Goal: Task Accomplishment & Management: Complete application form

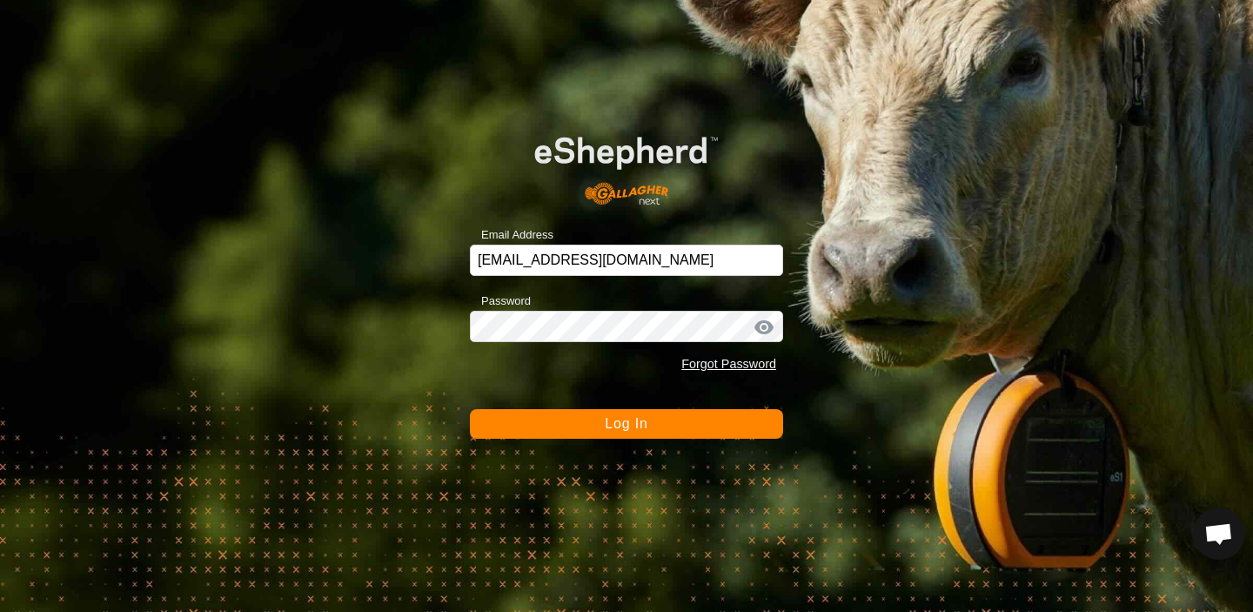
click at [618, 431] on button "Log In" at bounding box center [626, 424] width 313 height 30
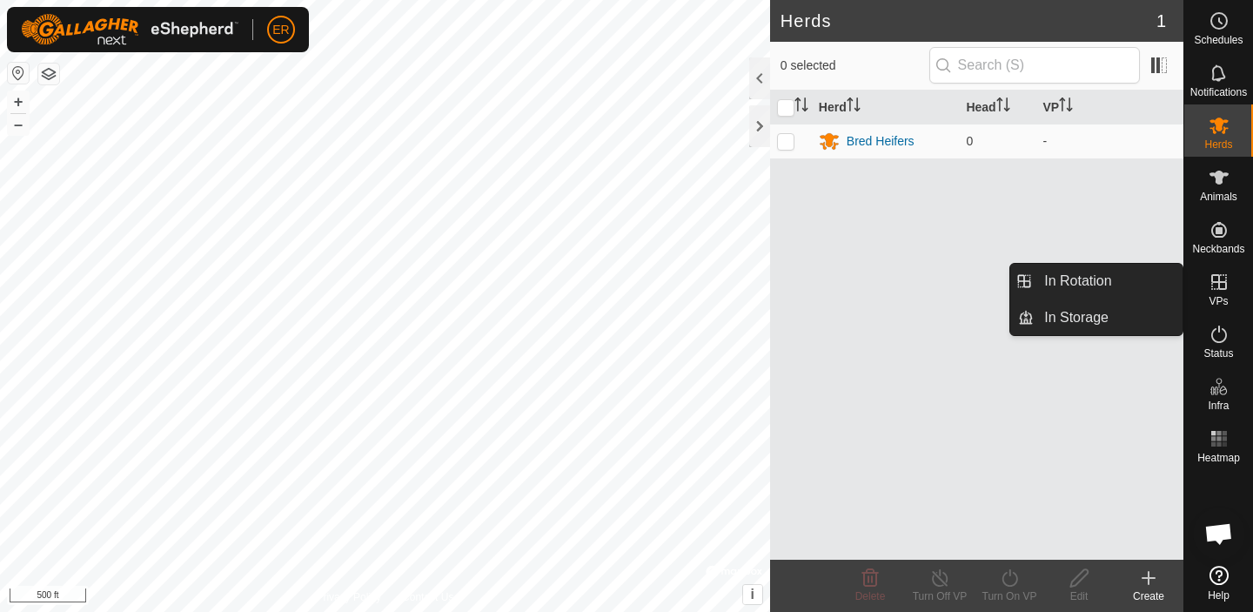
click at [1220, 287] on icon at bounding box center [1218, 281] width 21 height 21
click at [1087, 318] on link "In Storage" at bounding box center [1107, 317] width 149 height 35
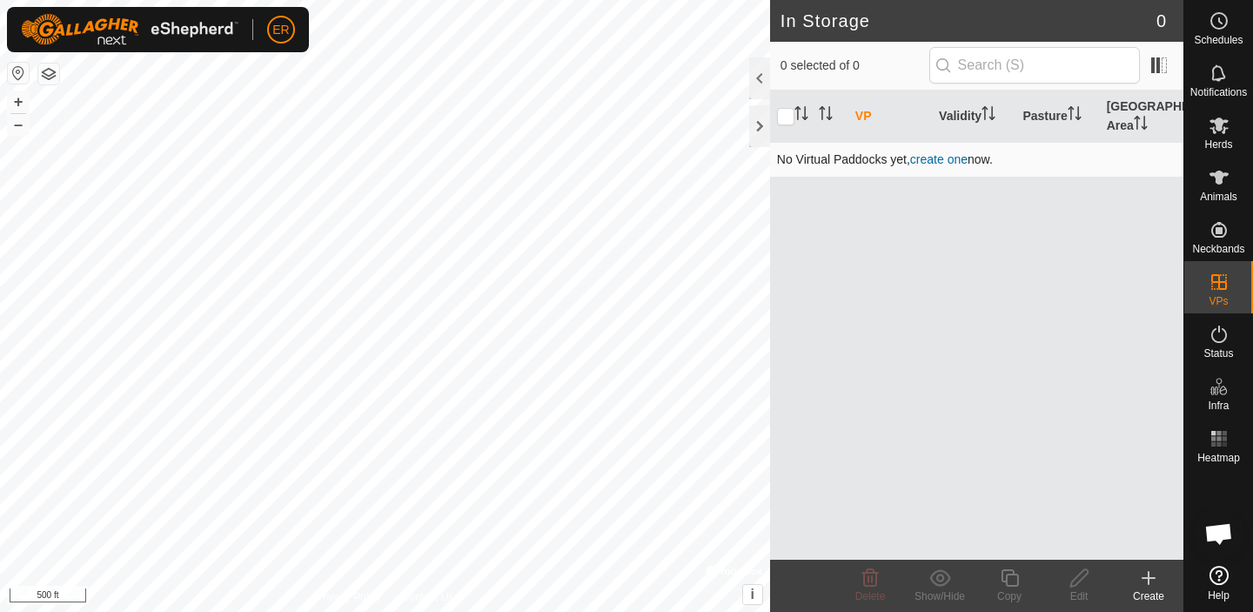
click at [955, 161] on link "create one" at bounding box center [938, 159] width 57 height 14
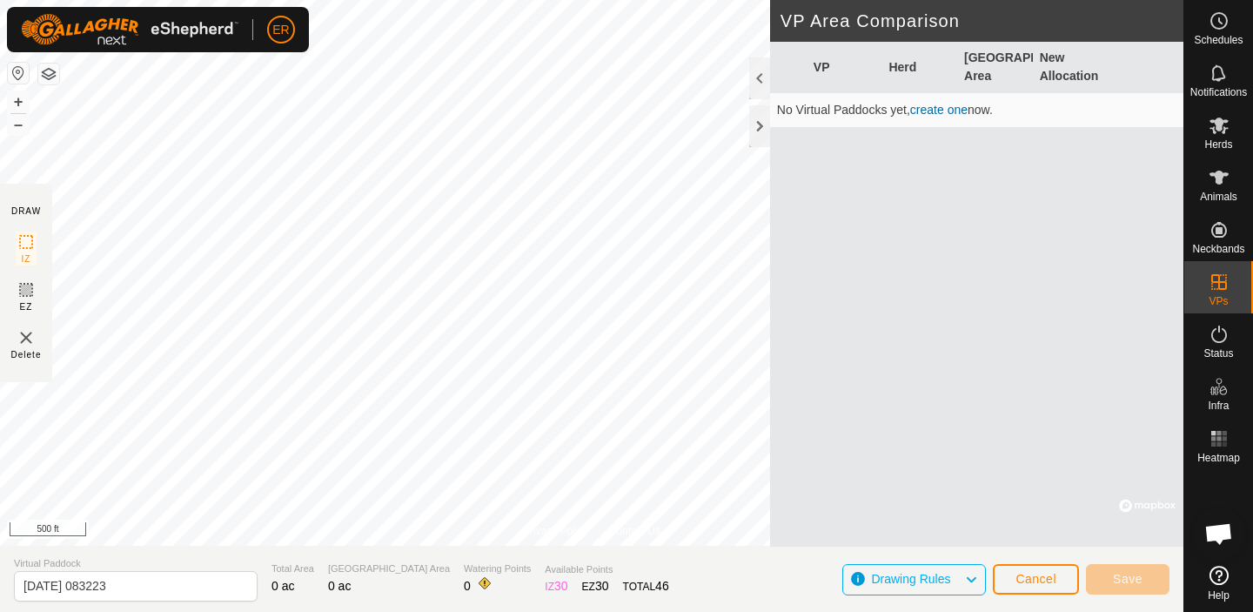
click at [941, 110] on link "create one" at bounding box center [938, 110] width 57 height 14
click at [973, 578] on icon at bounding box center [971, 579] width 14 height 23
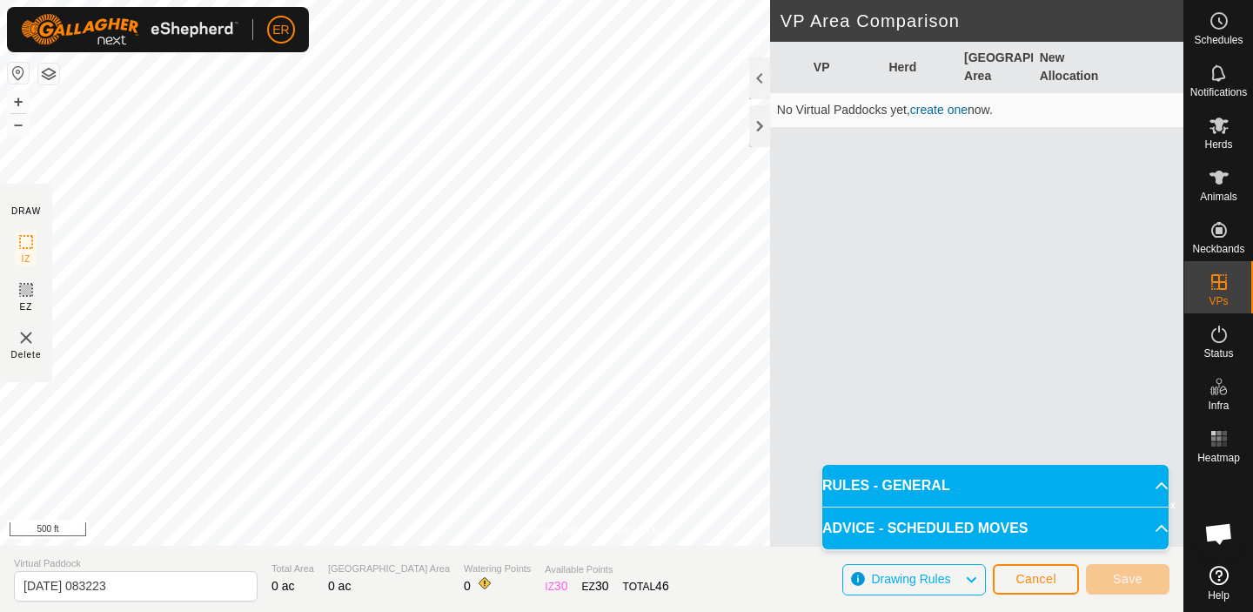
click at [1148, 486] on p-accordion-header "RULES - GENERAL" at bounding box center [995, 486] width 346 height 42
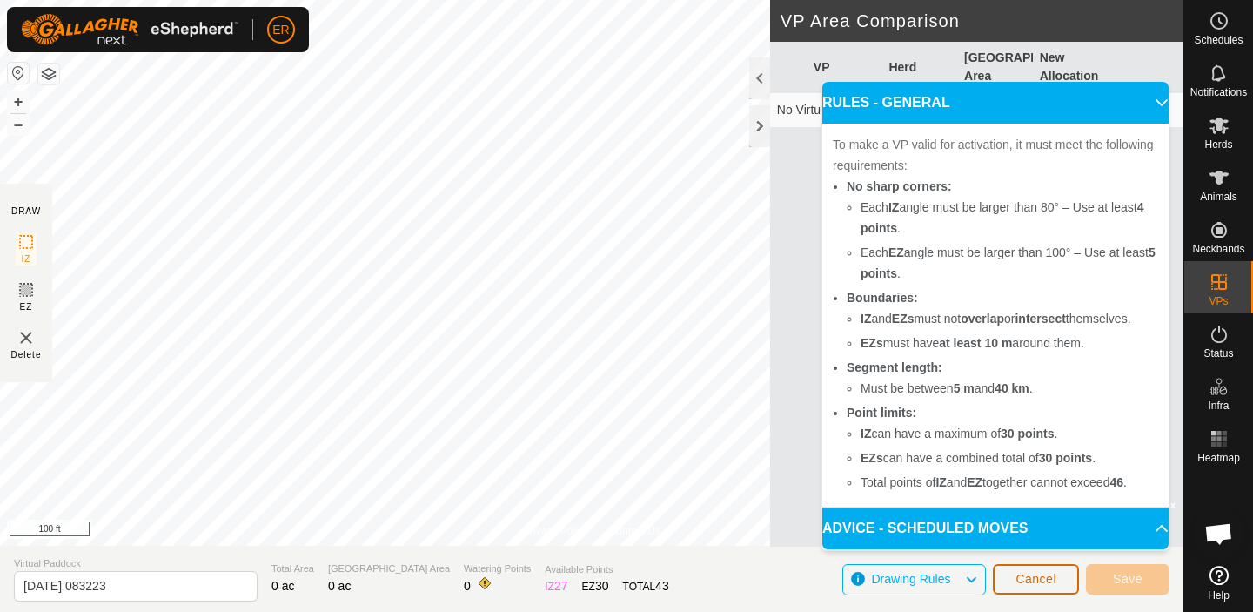
click at [1027, 585] on span "Cancel" at bounding box center [1035, 579] width 41 height 14
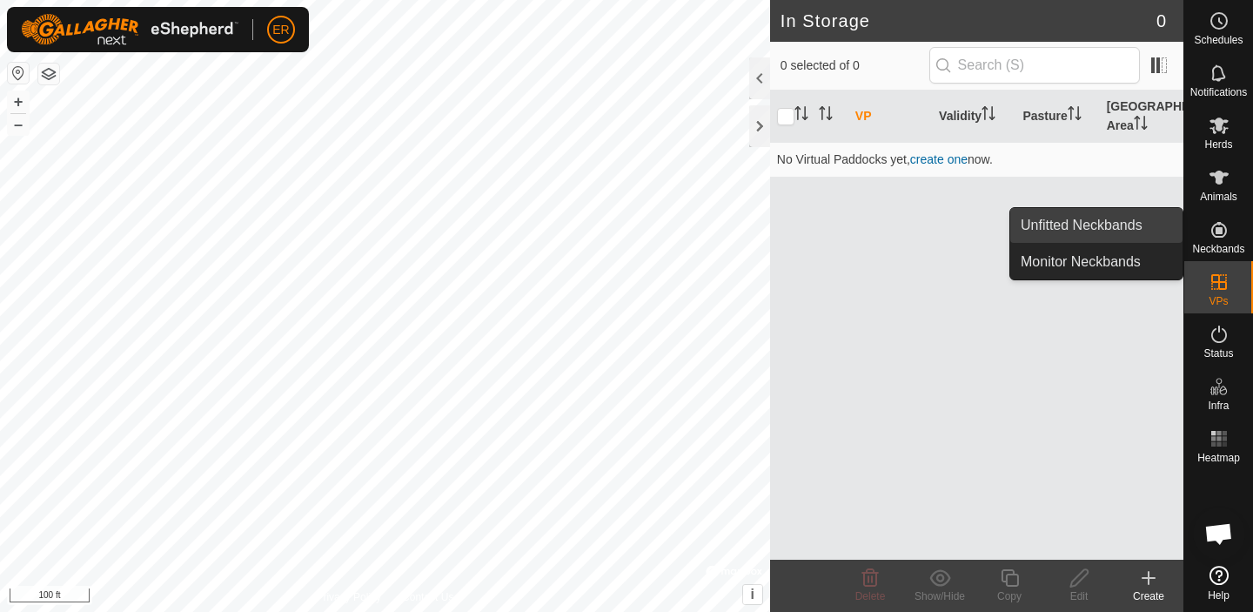
click at [1109, 226] on link "Unfitted Neckbands" at bounding box center [1096, 225] width 172 height 35
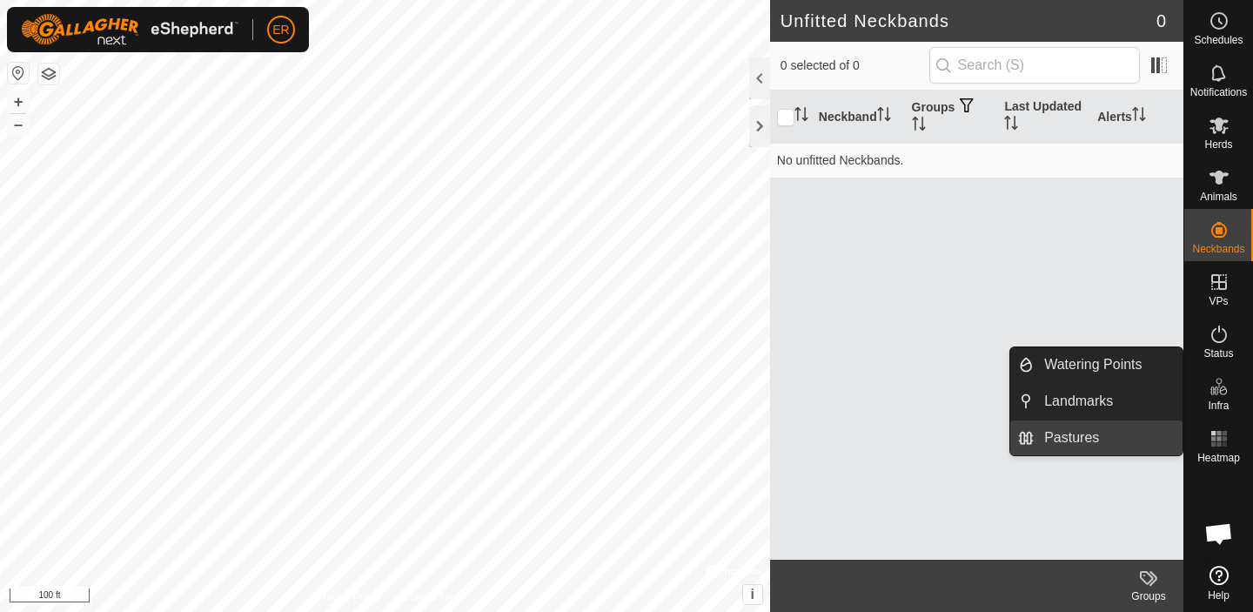
click at [1089, 441] on link "Pastures" at bounding box center [1107, 437] width 149 height 35
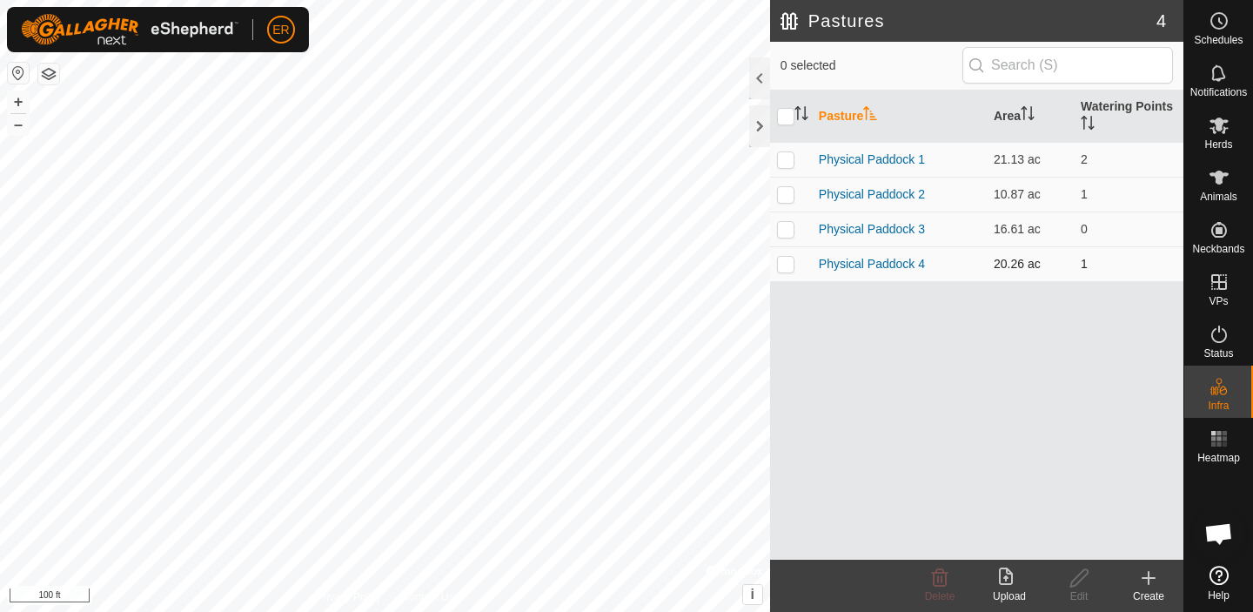
click at [968, 262] on td "Physical Paddock 4" at bounding box center [899, 263] width 175 height 35
click at [906, 263] on link "Physical Paddock 4" at bounding box center [872, 264] width 106 height 14
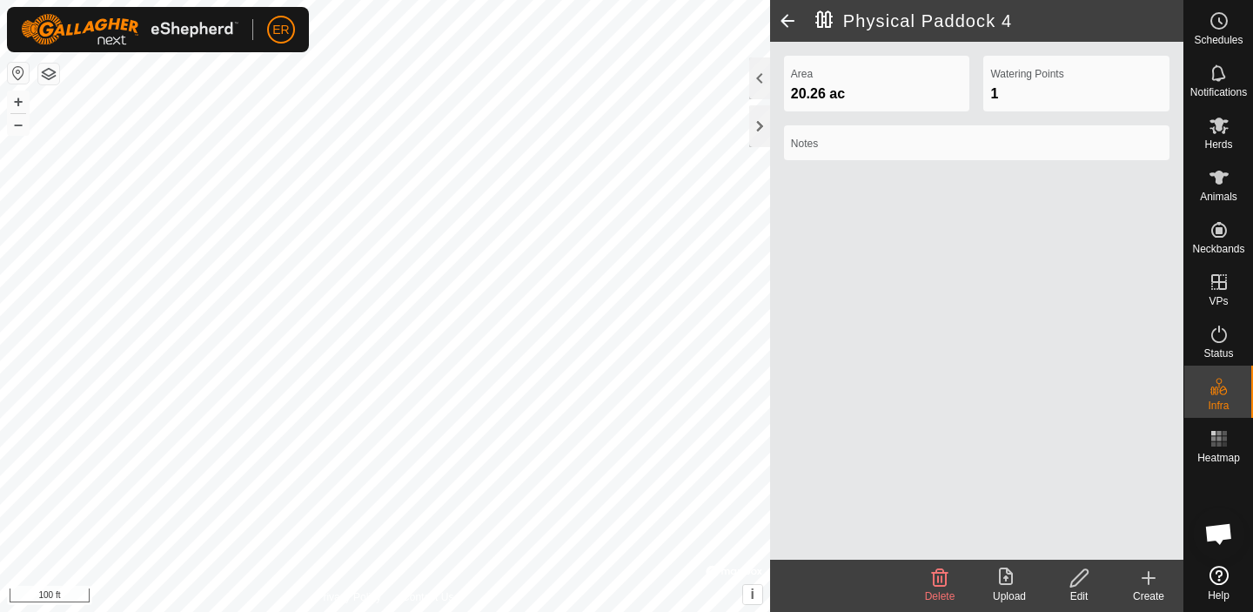
click at [1082, 581] on icon at bounding box center [1079, 577] width 22 height 21
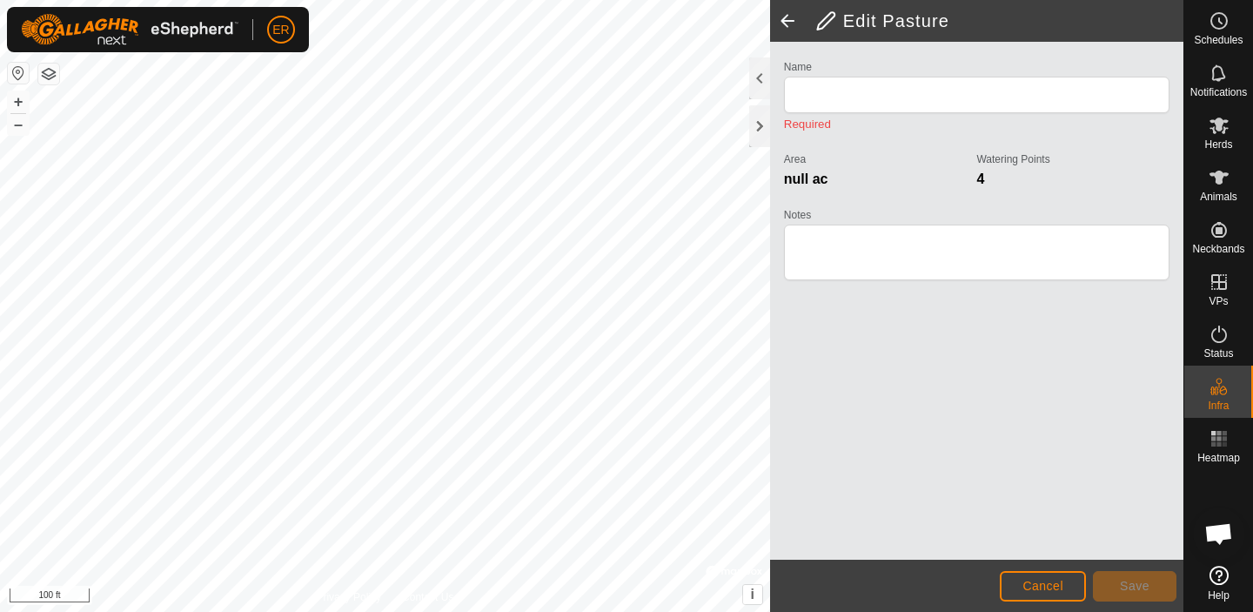
type input "Physical Paddock 4"
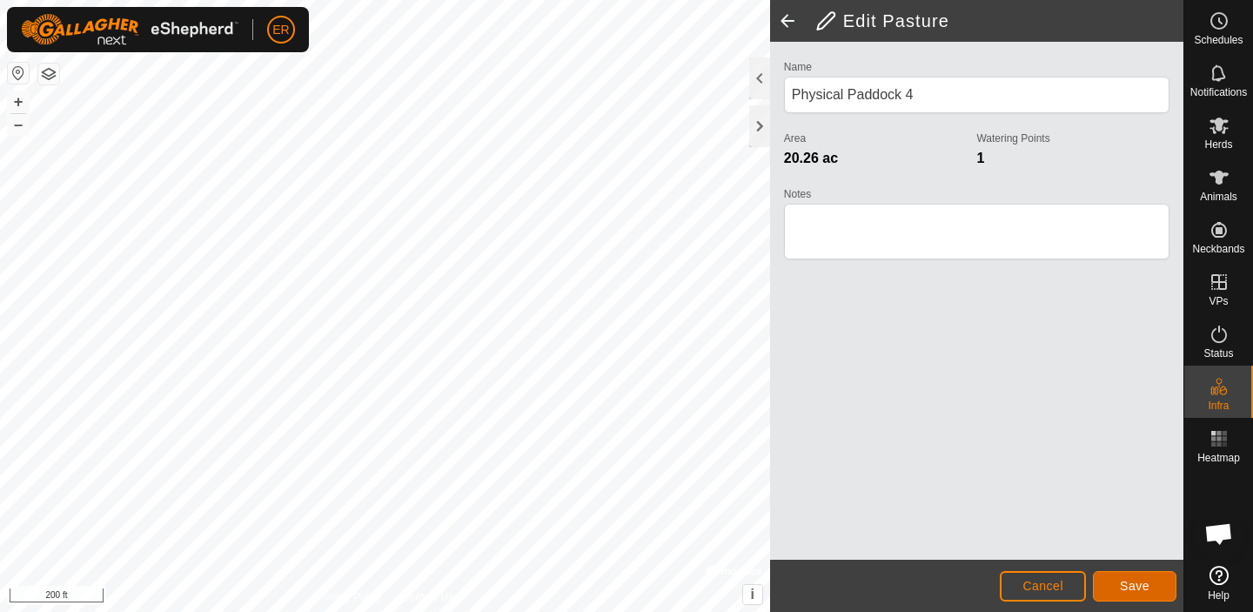
click at [1131, 582] on span "Save" at bounding box center [1135, 585] width 30 height 14
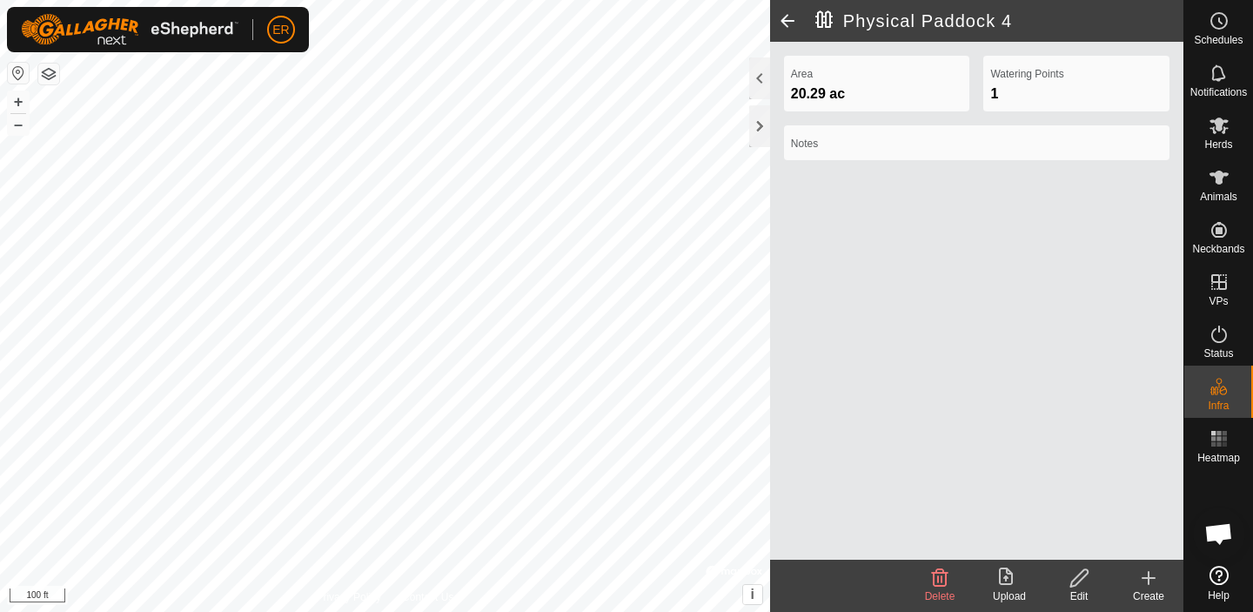
click at [787, 17] on span at bounding box center [787, 21] width 35 height 42
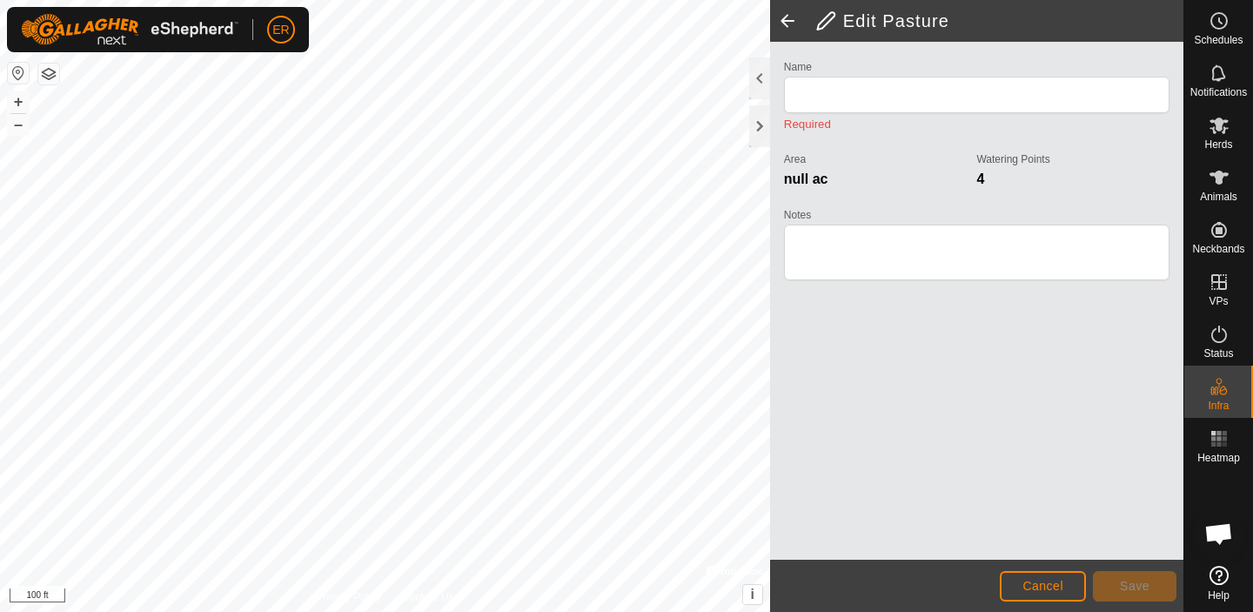
type input "Physical Paddock 4"
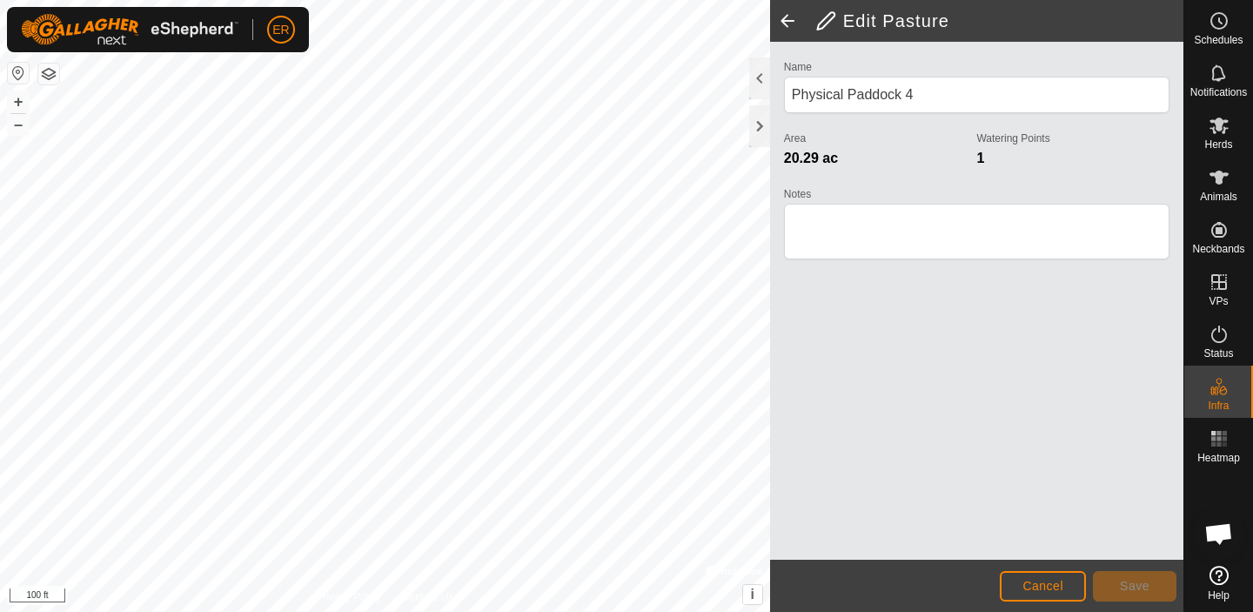
click at [783, 16] on span at bounding box center [787, 21] width 35 height 42
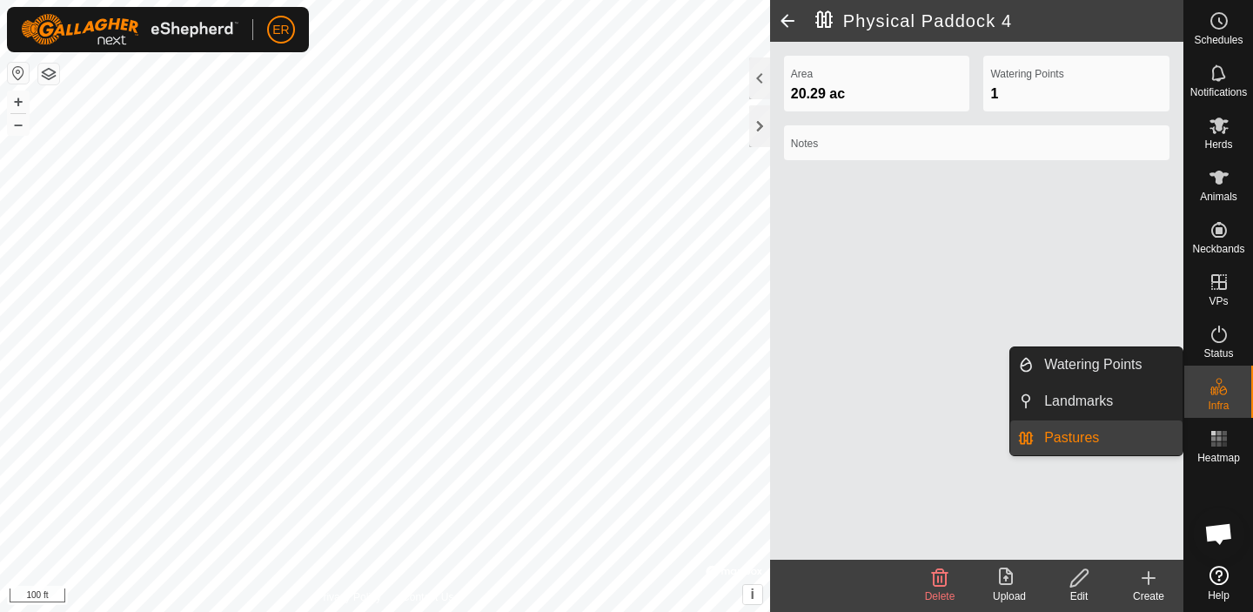
click at [1120, 439] on link "Pastures" at bounding box center [1107, 437] width 149 height 35
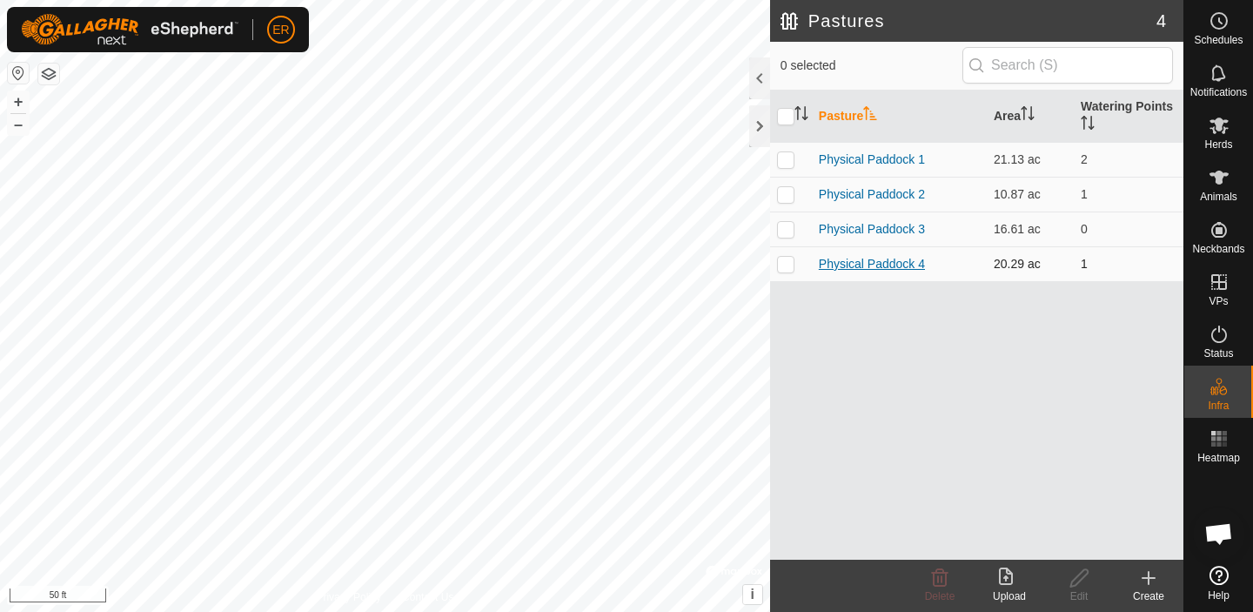
click at [884, 265] on link "Physical Paddock 4" at bounding box center [872, 264] width 106 height 14
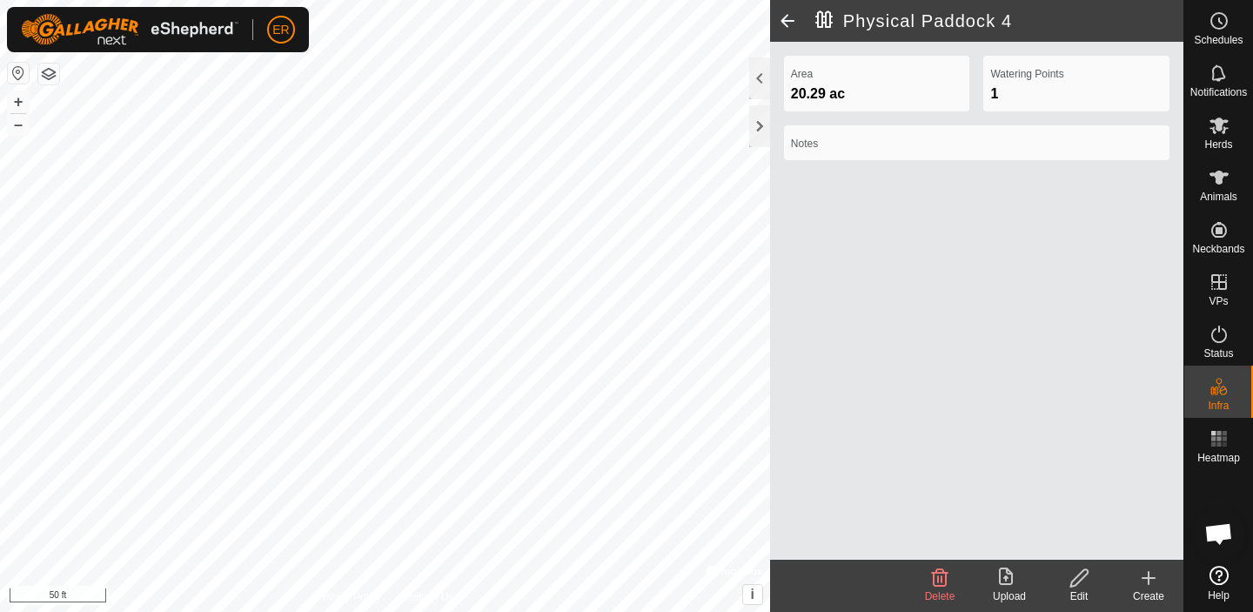
click at [1078, 578] on icon at bounding box center [1079, 577] width 22 height 21
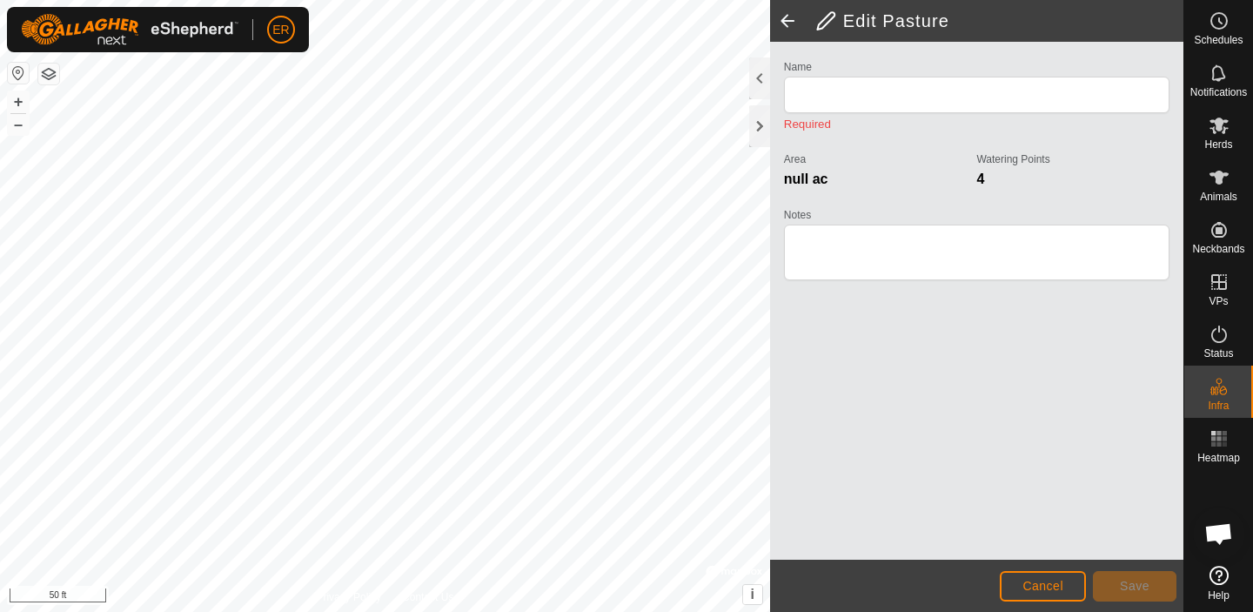
type input "Physical Paddock 4"
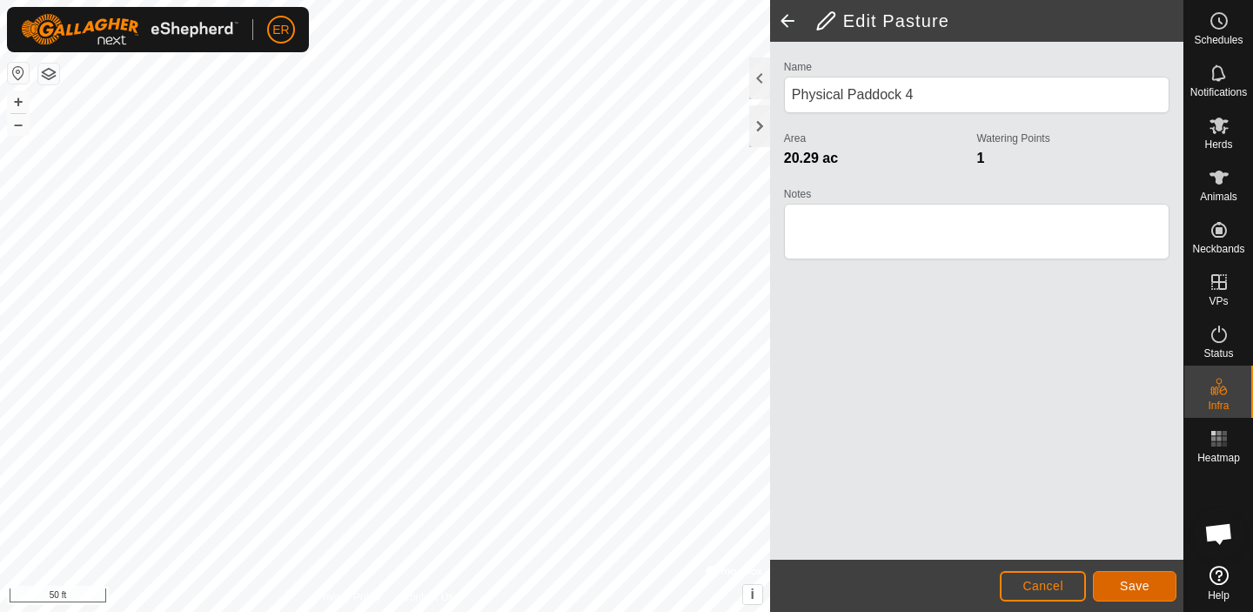
click at [1120, 582] on span "Save" at bounding box center [1135, 585] width 30 height 14
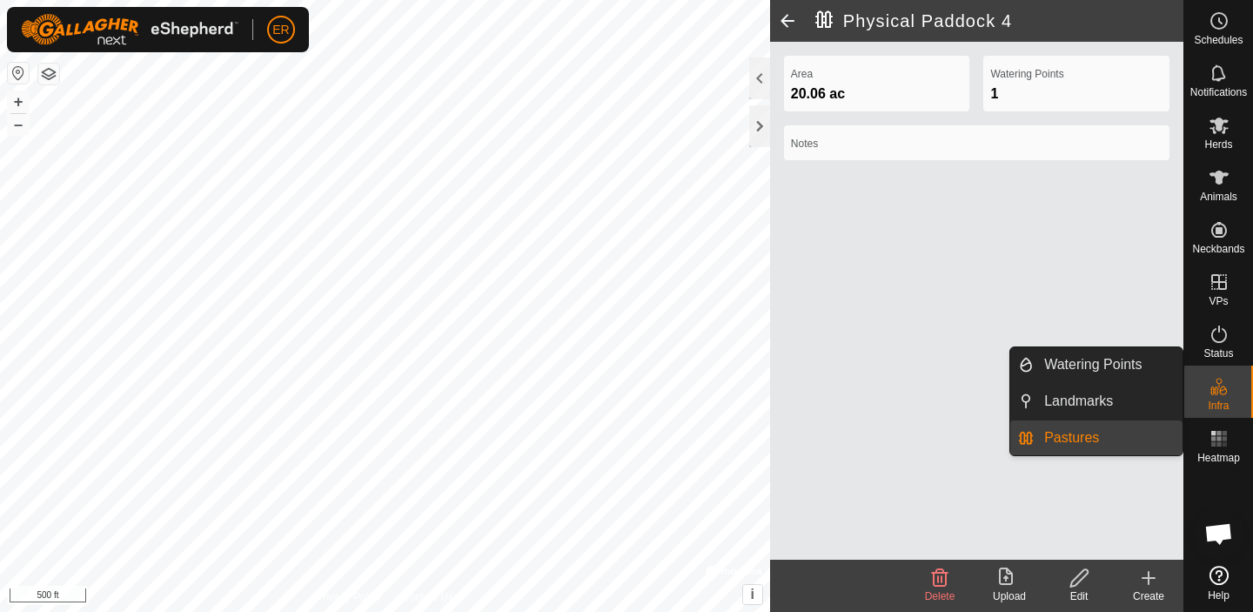
click at [1071, 436] on link "Pastures" at bounding box center [1107, 437] width 149 height 35
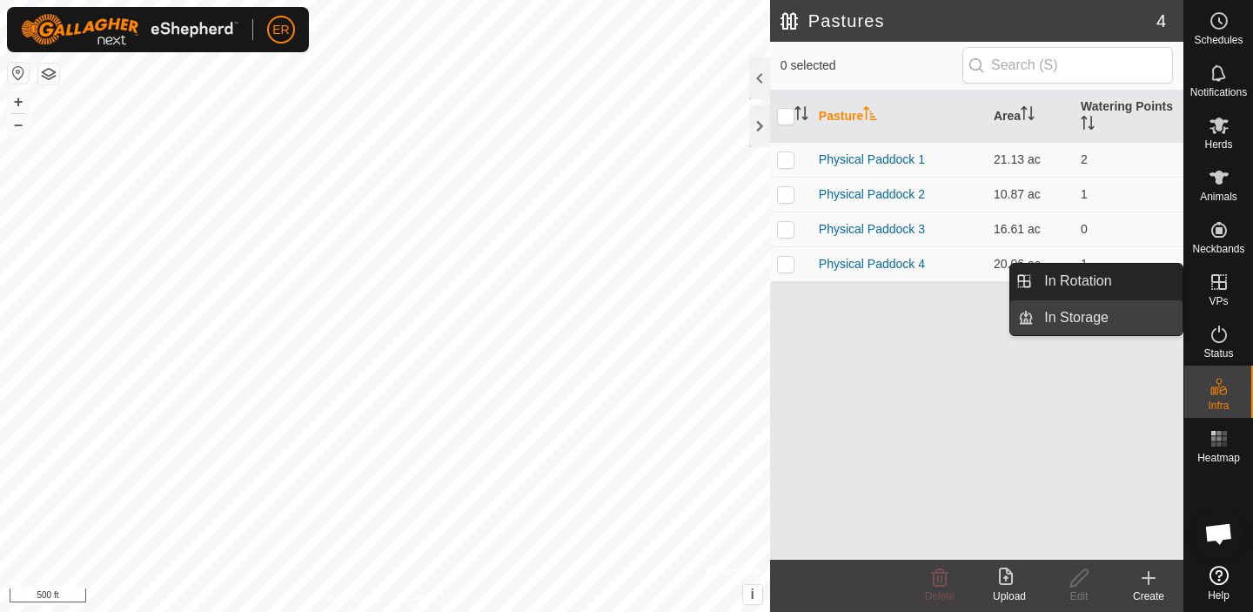
click at [1083, 316] on link "In Storage" at bounding box center [1107, 317] width 149 height 35
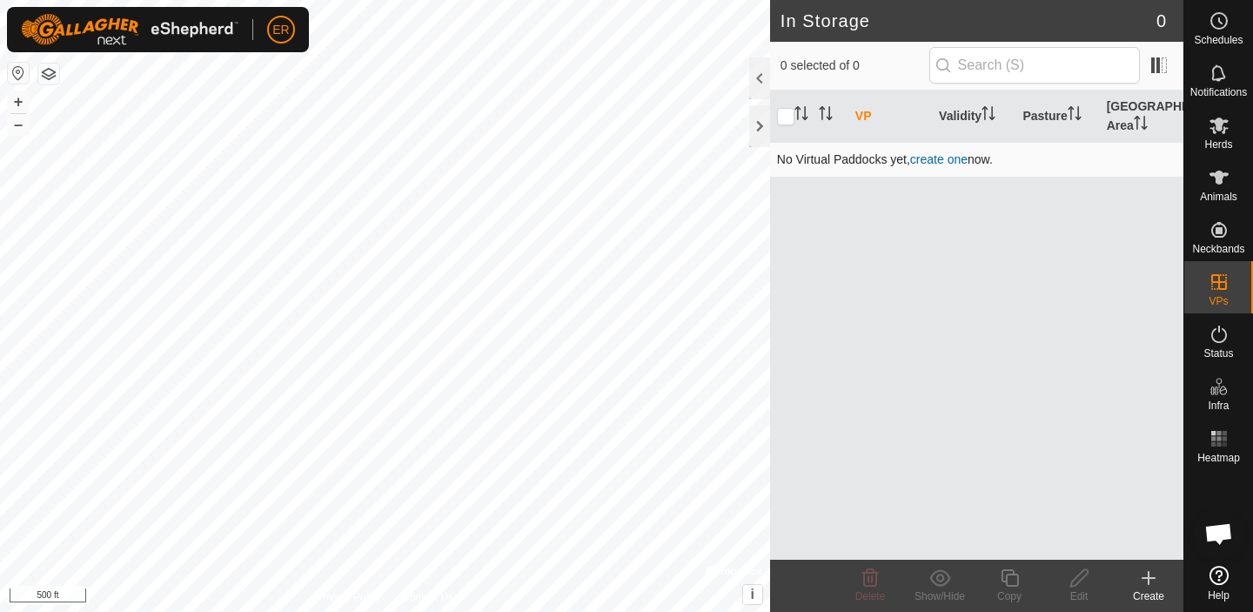
click at [937, 161] on link "create one" at bounding box center [938, 159] width 57 height 14
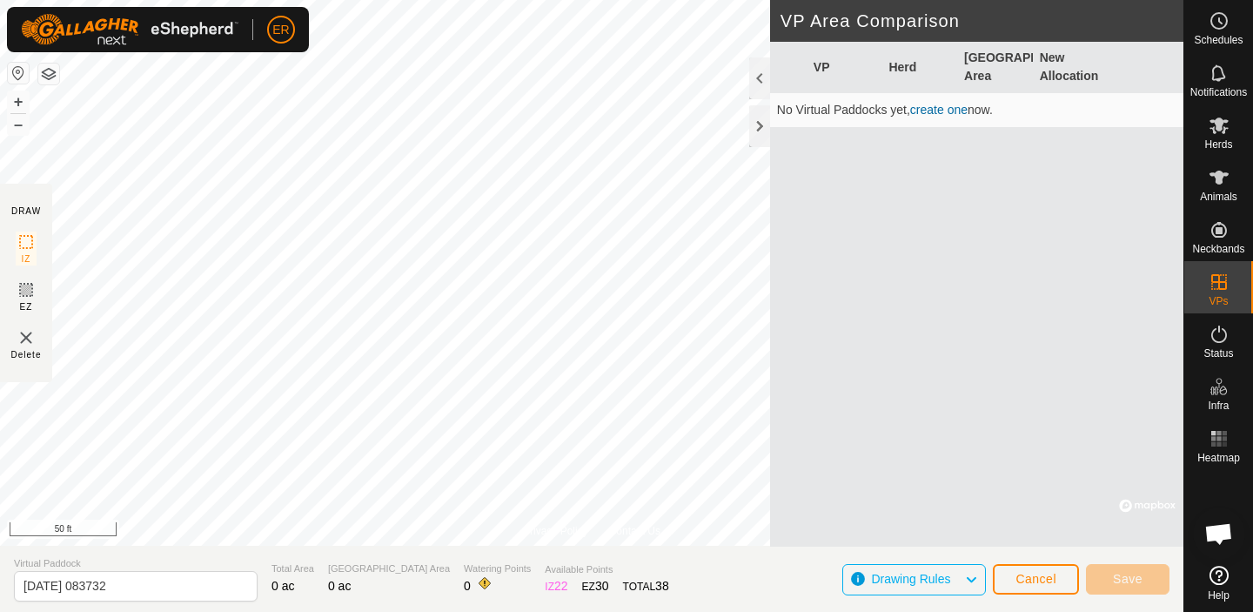
click at [22, 333] on img at bounding box center [26, 337] width 21 height 21
click at [23, 333] on img at bounding box center [26, 337] width 21 height 21
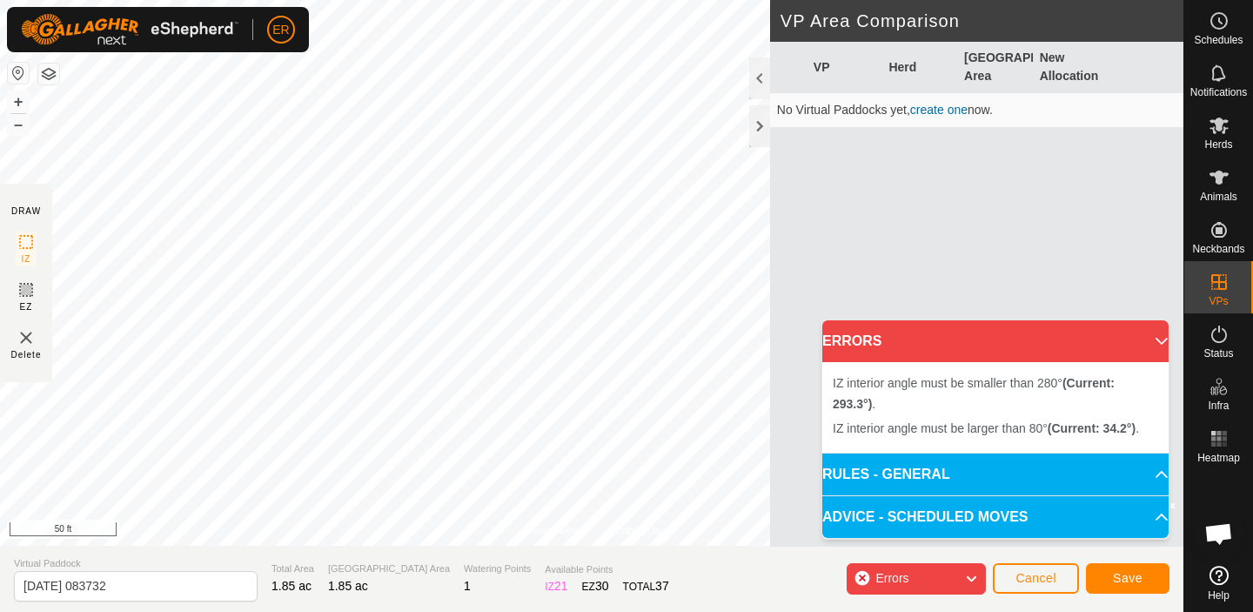
click at [864, 577] on div "Errors" at bounding box center [915, 578] width 139 height 31
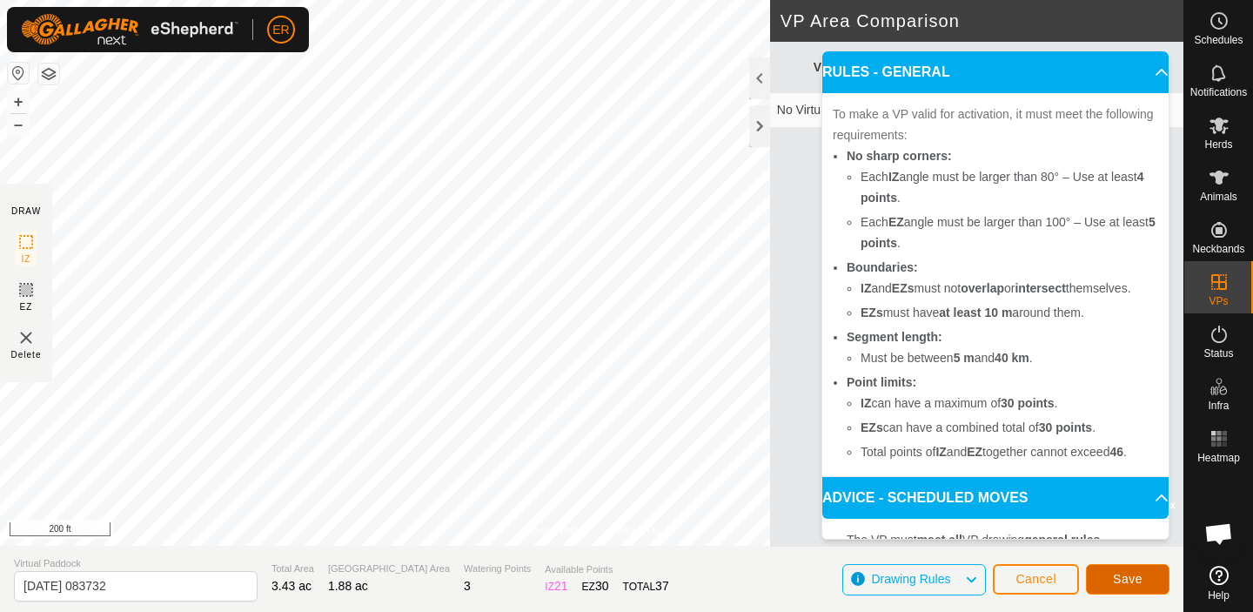
click at [1127, 574] on span "Save" at bounding box center [1128, 579] width 30 height 14
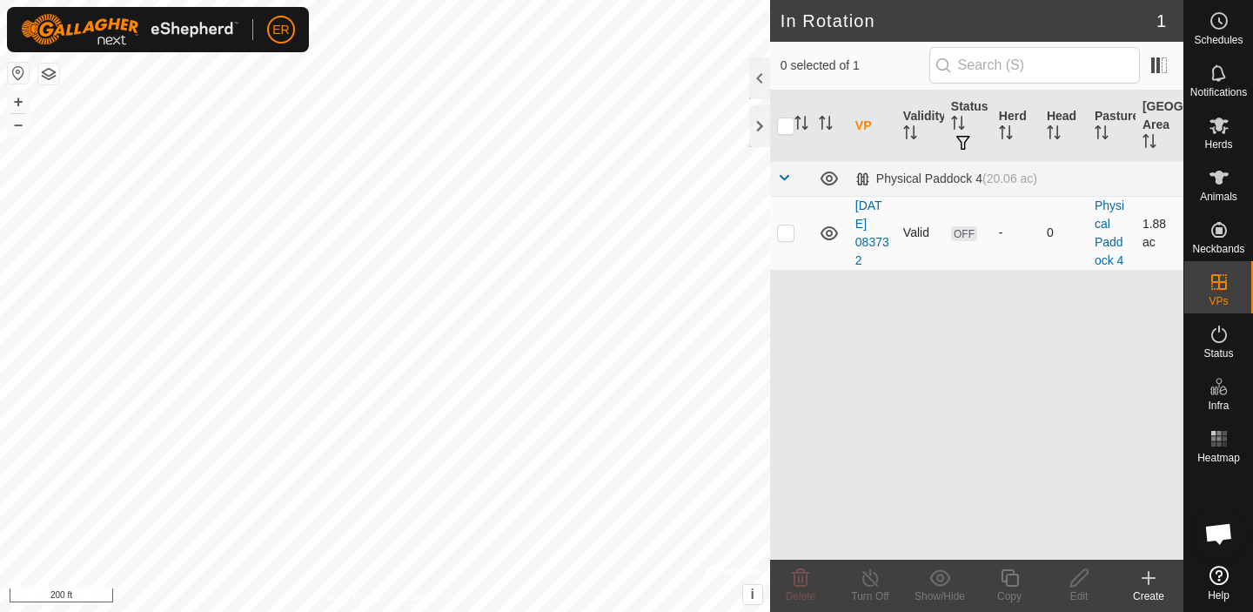
click at [789, 235] on p-checkbox at bounding box center [785, 232] width 17 height 14
checkbox input "true"
click at [1003, 237] on div "-" at bounding box center [1016, 233] width 34 height 18
click at [972, 232] on span "OFF" at bounding box center [964, 233] width 26 height 15
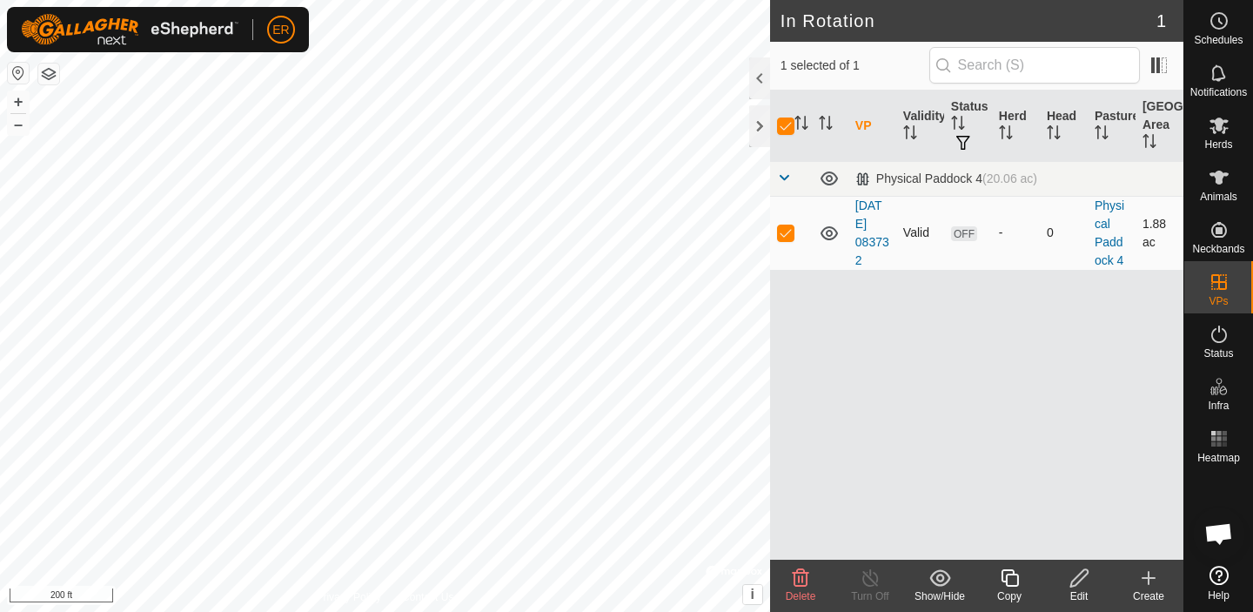
click at [962, 233] on span "OFF" at bounding box center [964, 233] width 26 height 15
click at [833, 231] on icon at bounding box center [829, 233] width 21 height 21
click at [831, 234] on icon at bounding box center [829, 233] width 21 height 21
click at [831, 227] on icon at bounding box center [828, 233] width 17 height 14
click at [831, 227] on icon at bounding box center [829, 233] width 21 height 21
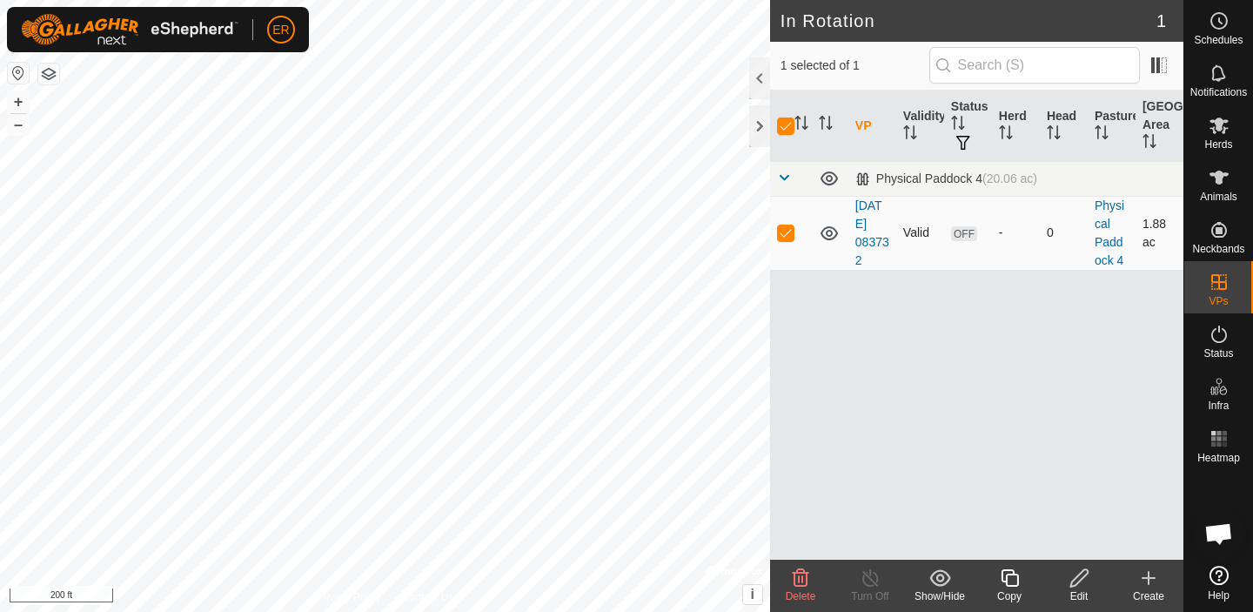
click at [919, 230] on td "Valid" at bounding box center [920, 233] width 48 height 74
click at [960, 231] on span "OFF" at bounding box center [964, 233] width 26 height 15
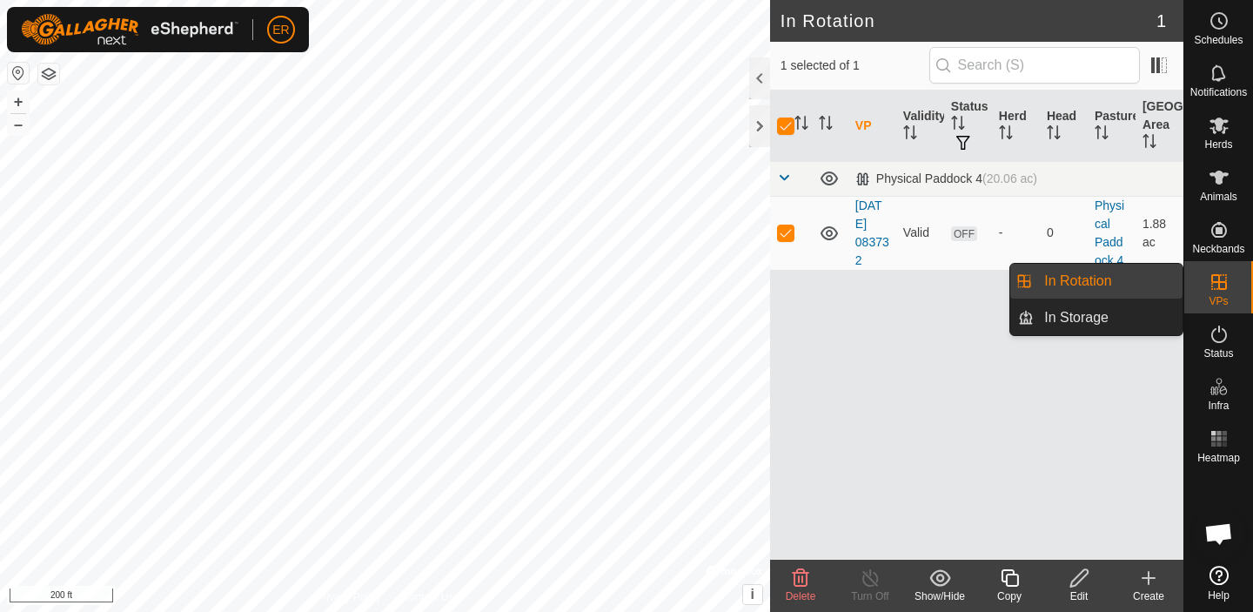
click at [1093, 277] on link "In Rotation" at bounding box center [1107, 281] width 149 height 35
click at [1068, 318] on link "In Storage" at bounding box center [1107, 317] width 149 height 35
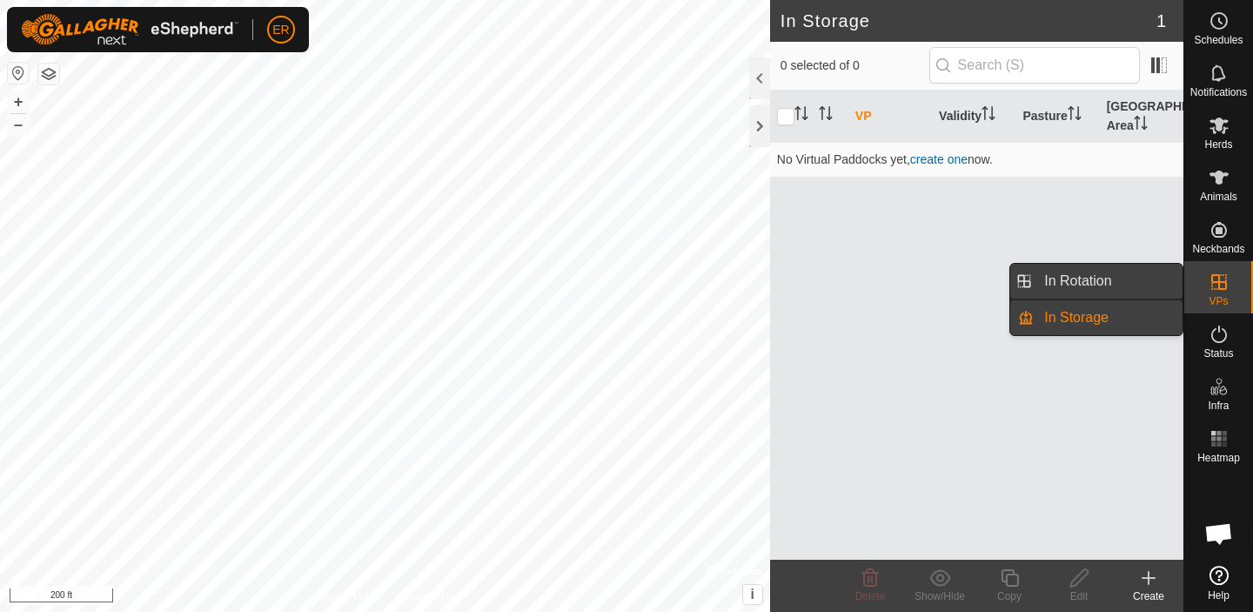
click at [1070, 275] on link "In Rotation" at bounding box center [1107, 281] width 149 height 35
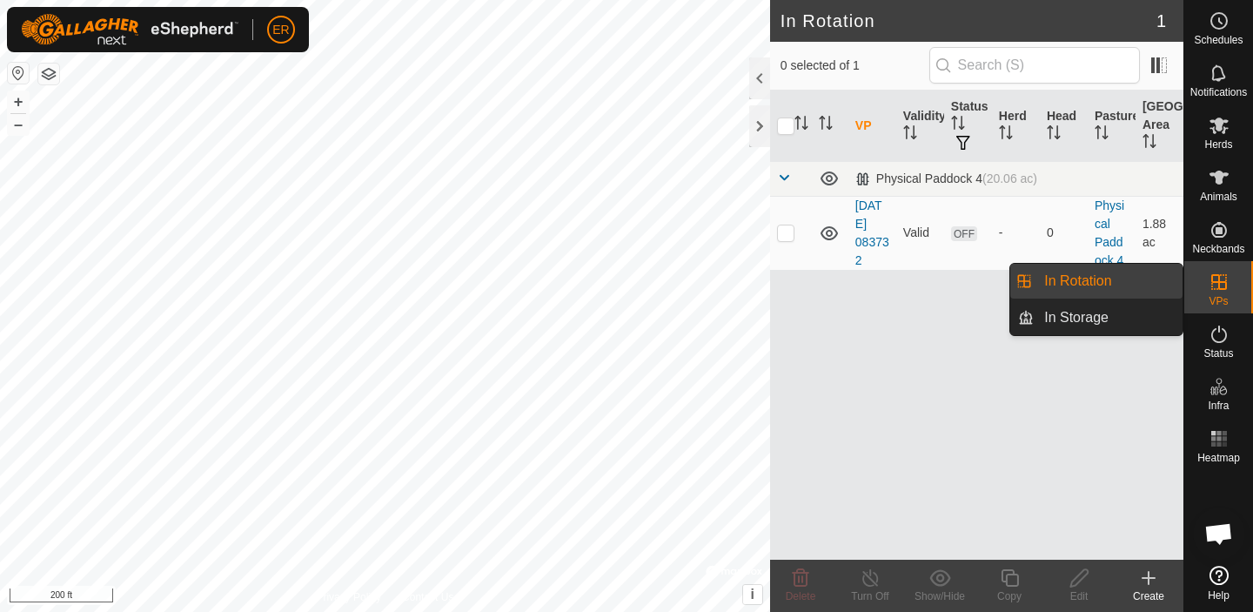
click at [1073, 284] on link "In Rotation" at bounding box center [1107, 281] width 149 height 35
click at [1080, 313] on link "In Storage" at bounding box center [1107, 317] width 149 height 35
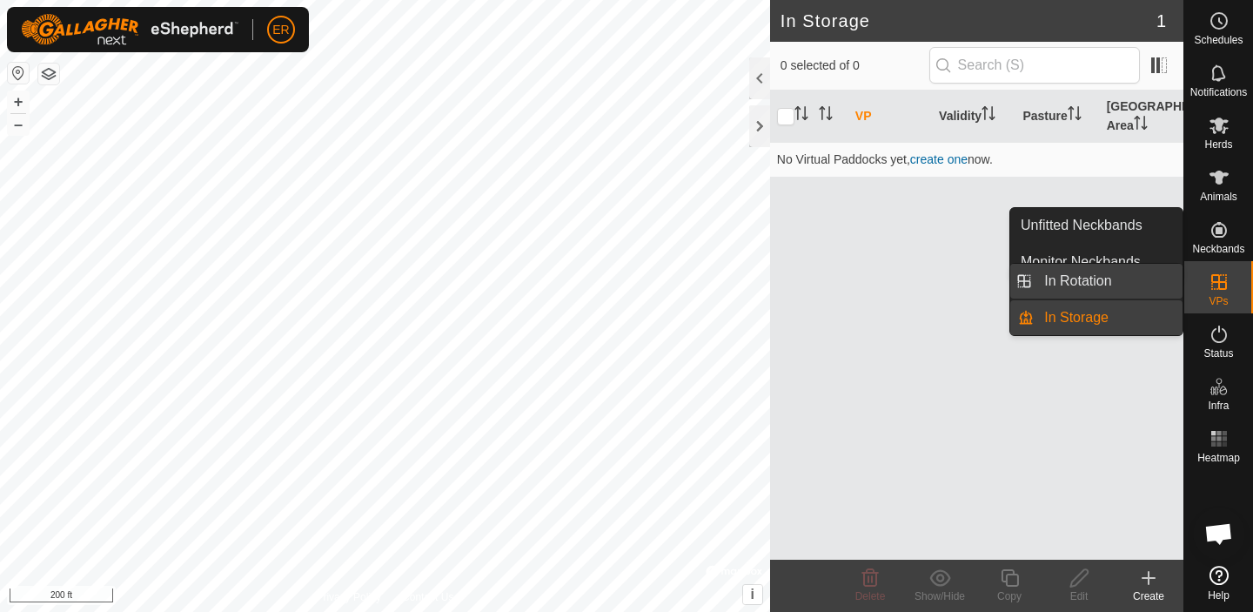
click at [1121, 277] on link "In Rotation" at bounding box center [1107, 281] width 149 height 35
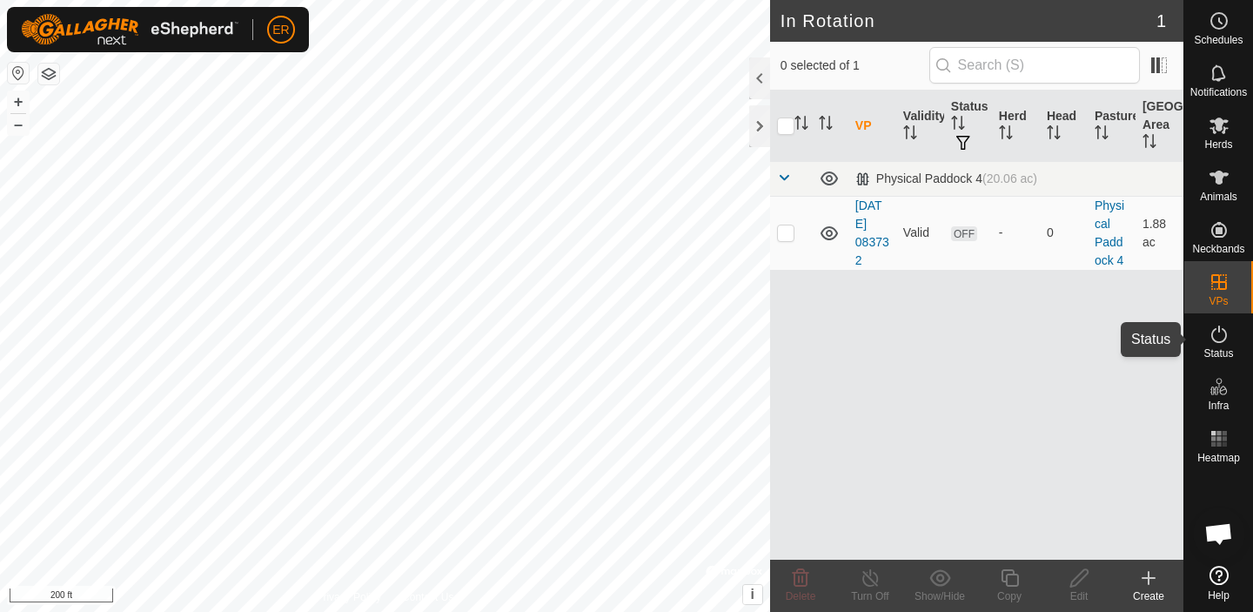
click at [1219, 344] on icon at bounding box center [1218, 334] width 21 height 21
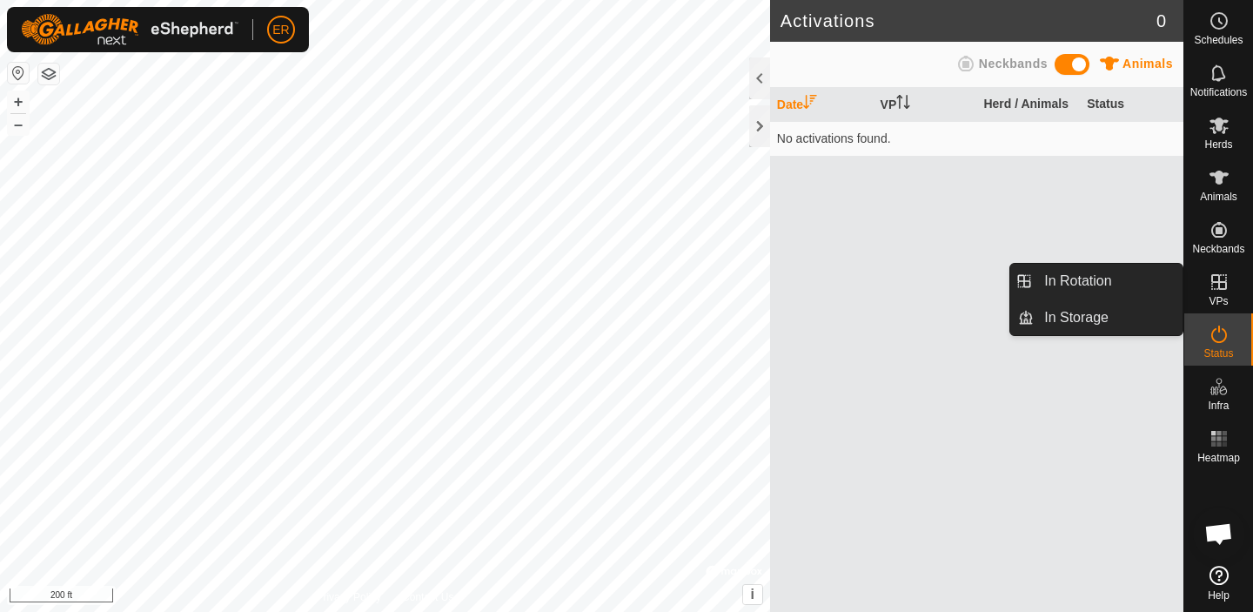
click at [1217, 284] on icon at bounding box center [1219, 282] width 16 height 16
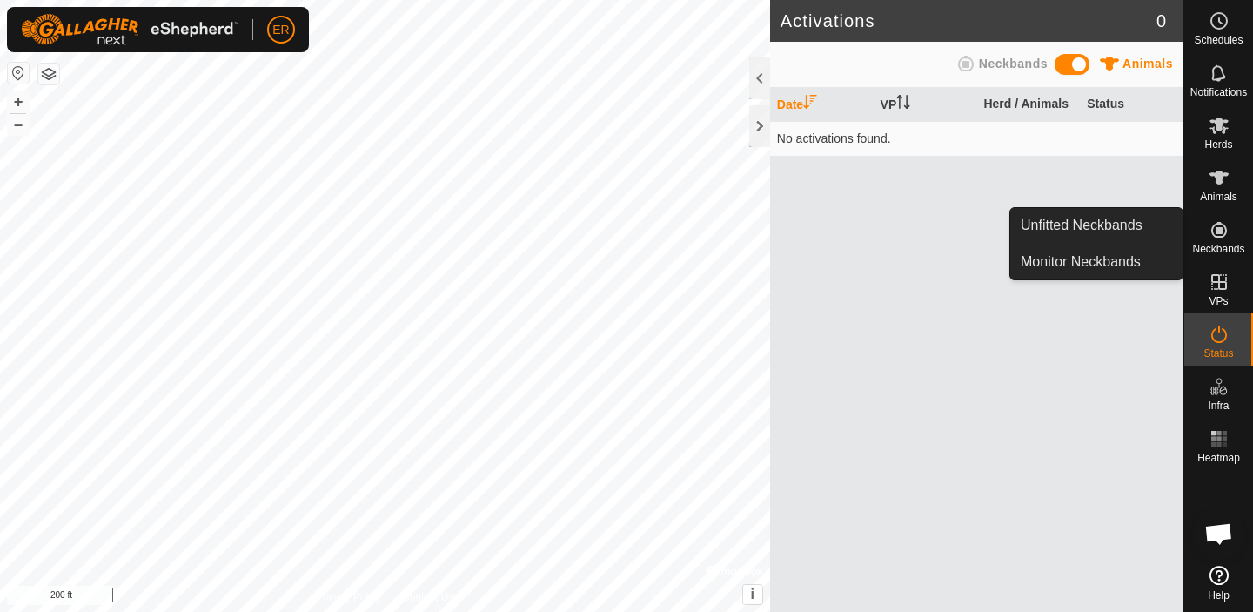
click at [1219, 240] on es-neckbands-svg-icon at bounding box center [1218, 230] width 31 height 28
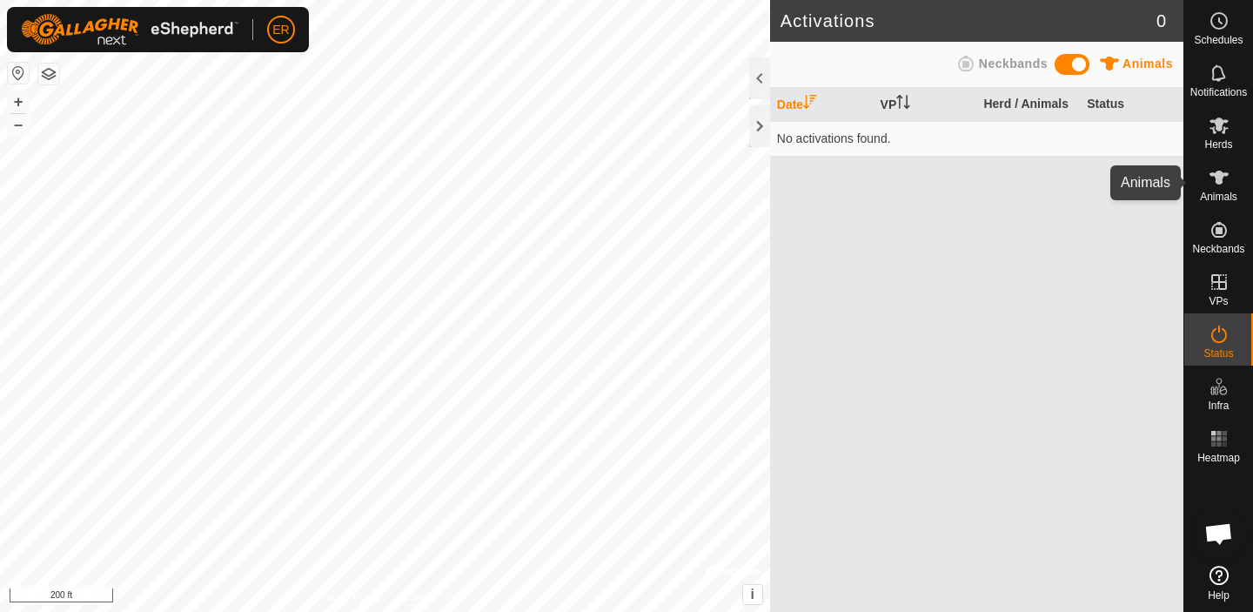
click at [1216, 189] on es-animals-svg-icon at bounding box center [1218, 178] width 31 height 28
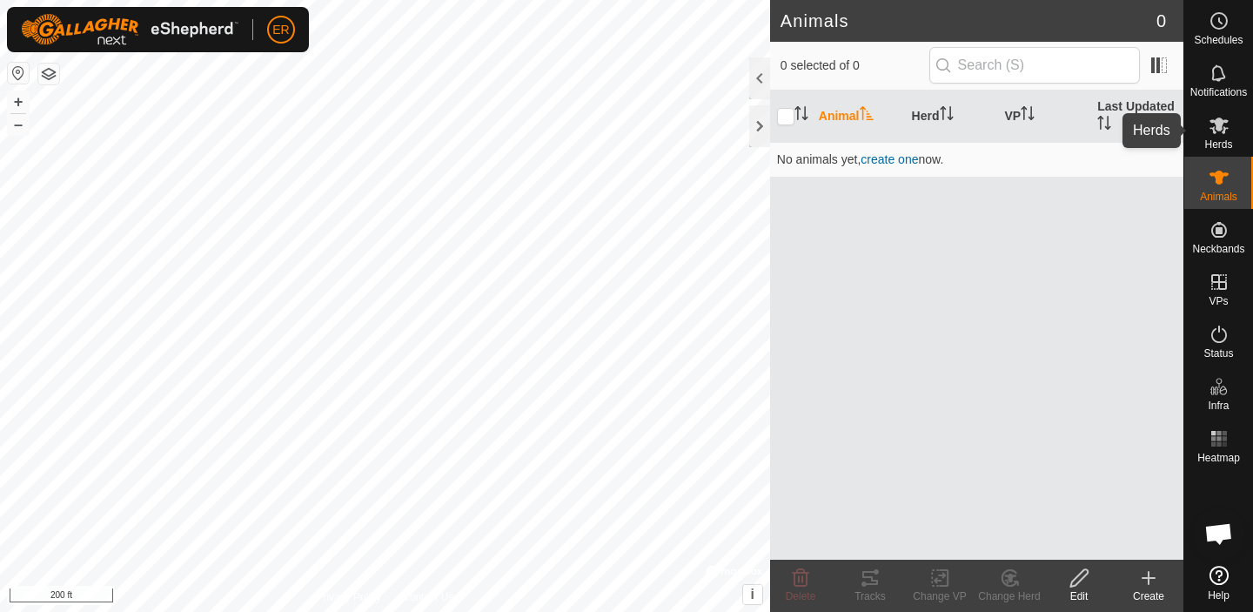
click at [1220, 134] on icon at bounding box center [1218, 125] width 21 height 21
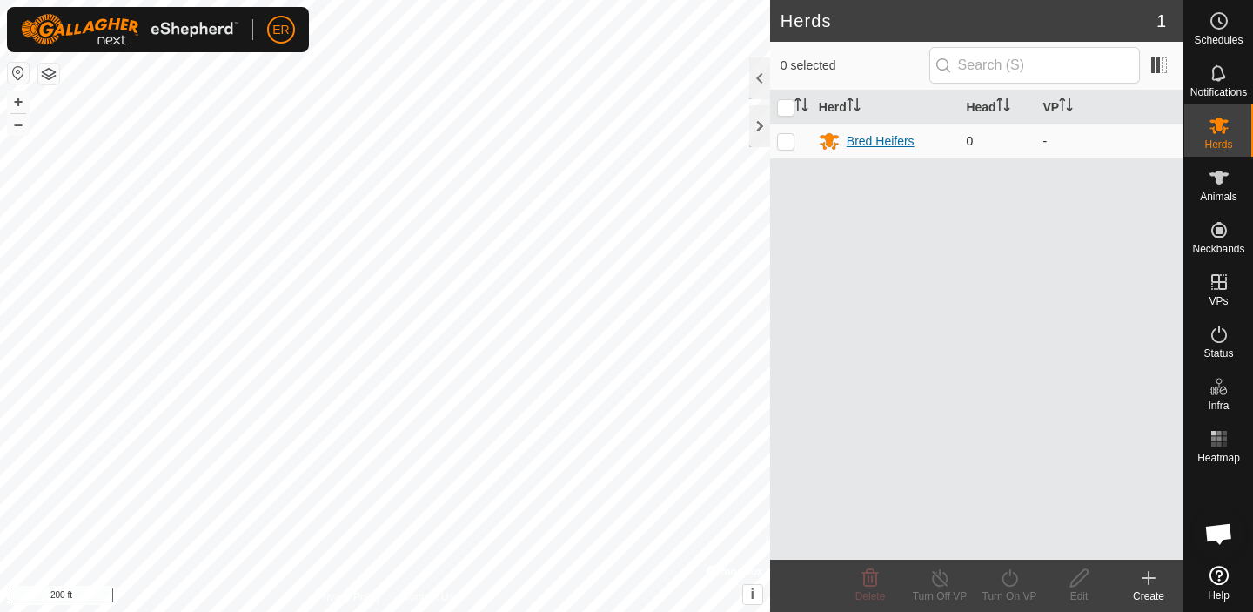
click at [874, 139] on div "Bred Heifers" at bounding box center [880, 141] width 68 height 18
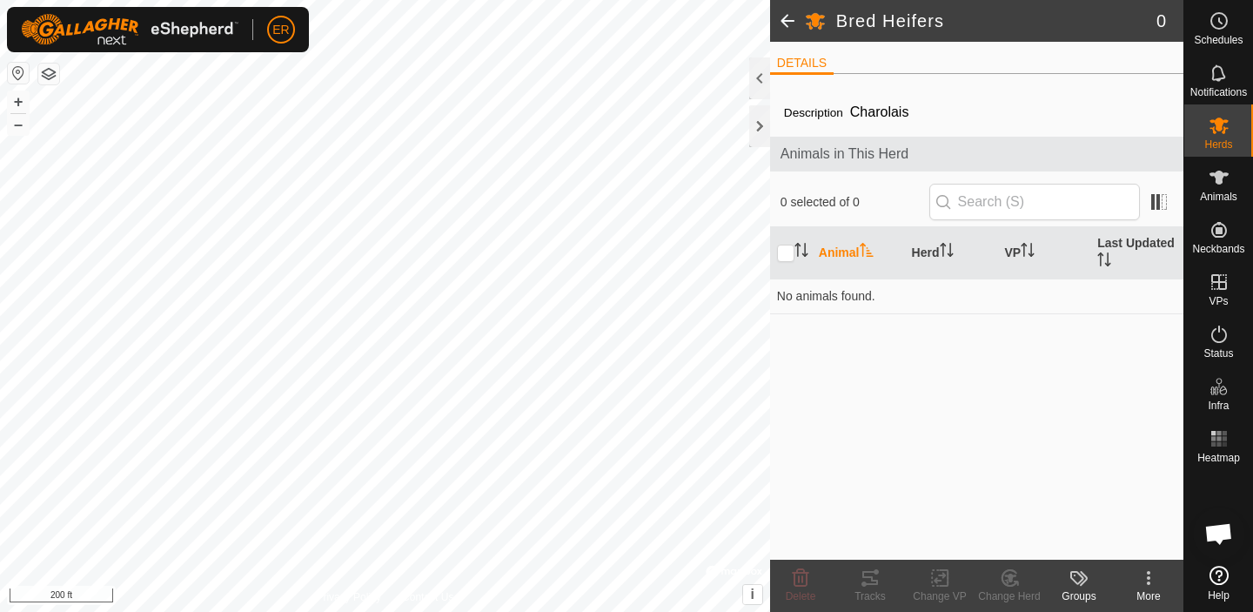
click at [838, 249] on th "Animal" at bounding box center [858, 253] width 93 height 52
click at [787, 252] on input "checkbox" at bounding box center [785, 252] width 17 height 17
click at [787, 251] on input "checkbox" at bounding box center [785, 252] width 17 height 17
checkbox input "true"
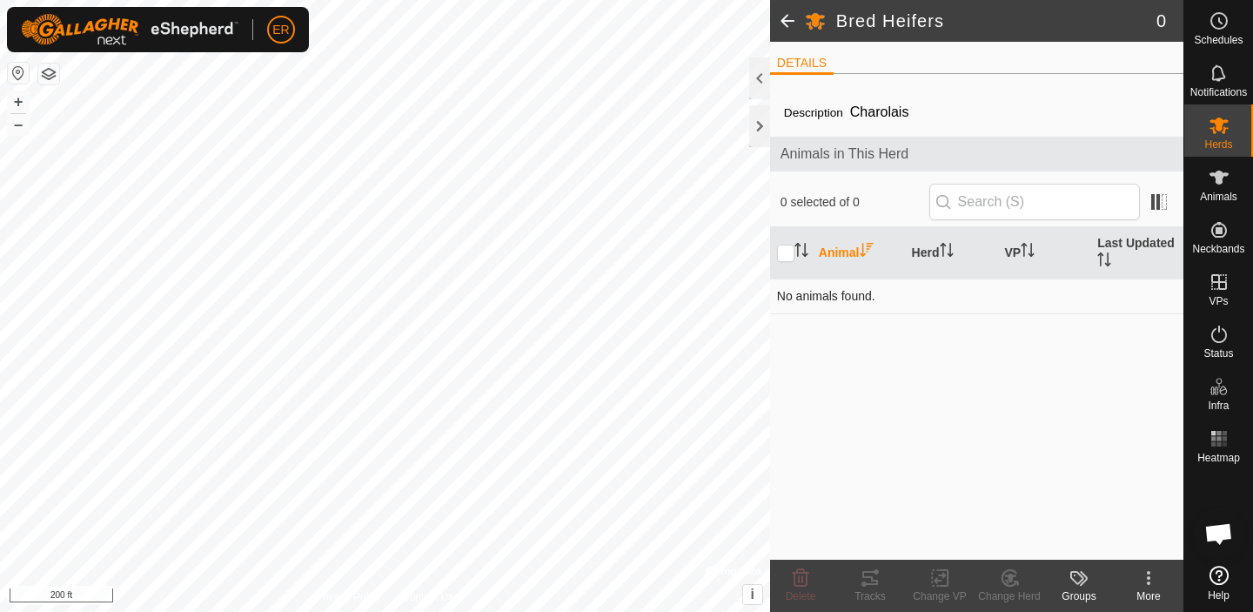
click at [857, 298] on td "No animals found." at bounding box center [976, 295] width 413 height 35
click at [786, 26] on span at bounding box center [787, 21] width 35 height 42
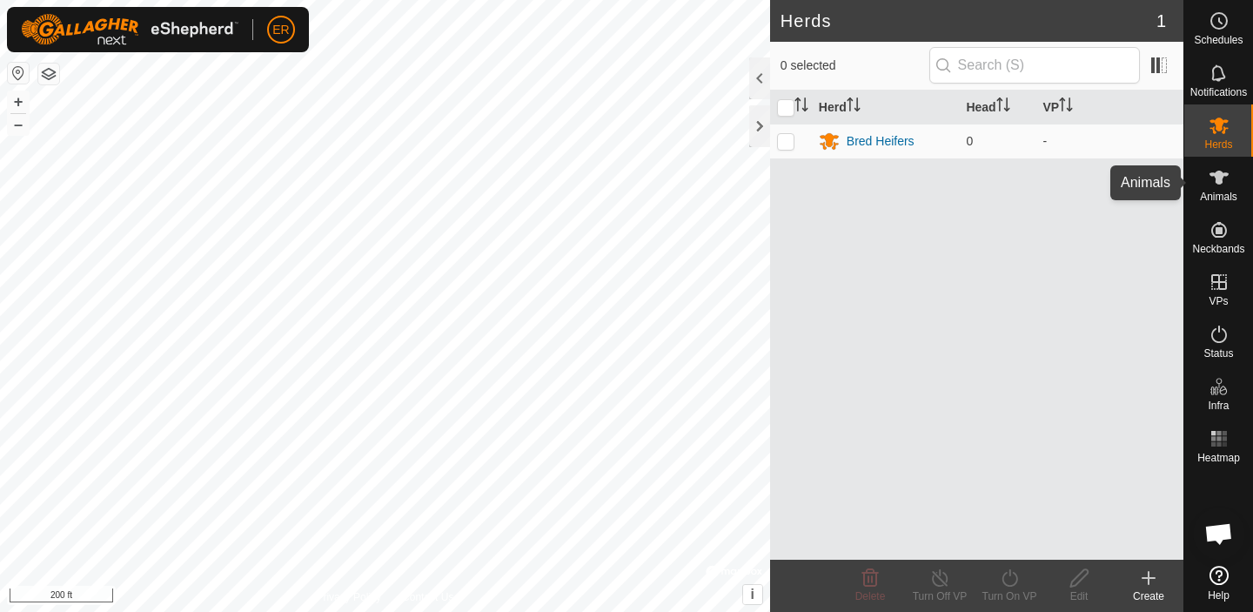
click at [1222, 178] on icon at bounding box center [1218, 177] width 21 height 21
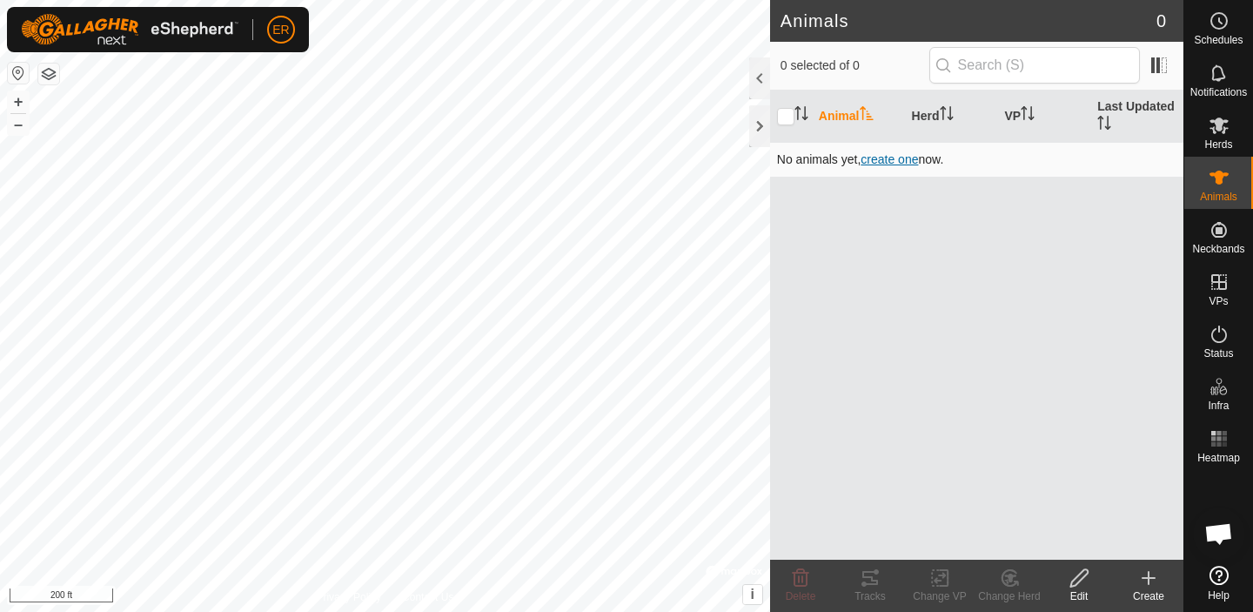
click at [879, 159] on span "create one" at bounding box center [888, 159] width 57 height 14
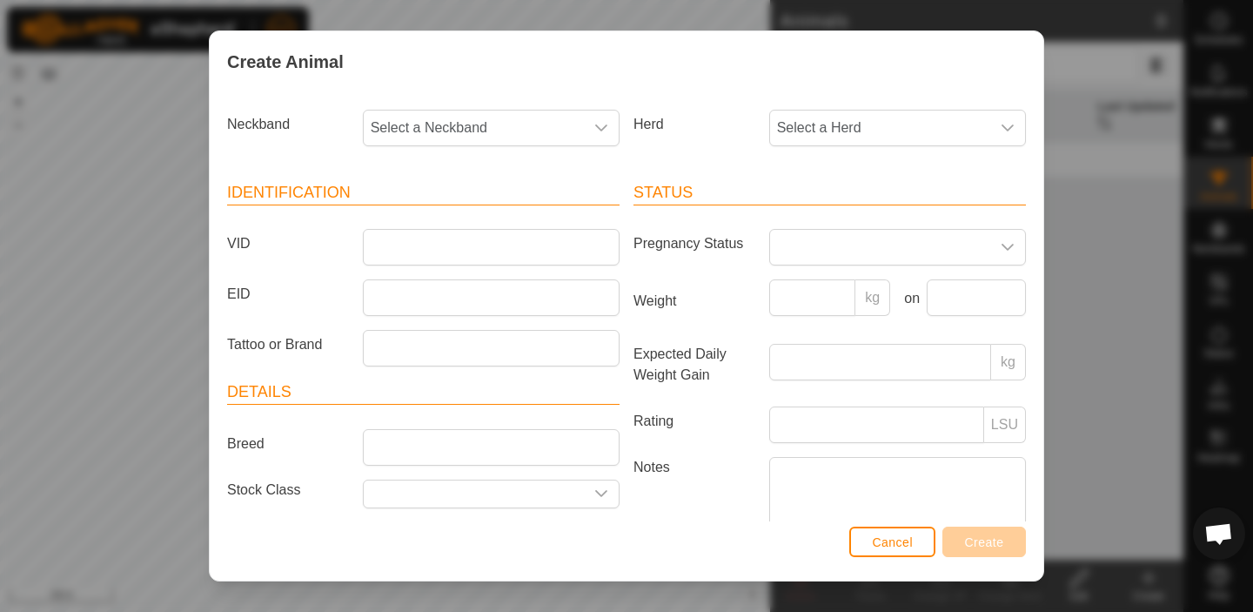
click at [862, 300] on p-inputgroup-addon "kg" at bounding box center [872, 297] width 35 height 37
click at [595, 127] on icon "dropdown trigger" at bounding box center [601, 127] width 12 height 7
click at [587, 175] on icon at bounding box center [591, 175] width 14 height 14
click at [424, 177] on input "text" at bounding box center [490, 175] width 230 height 37
click at [595, 124] on icon "dropdown trigger" at bounding box center [601, 128] width 14 height 14
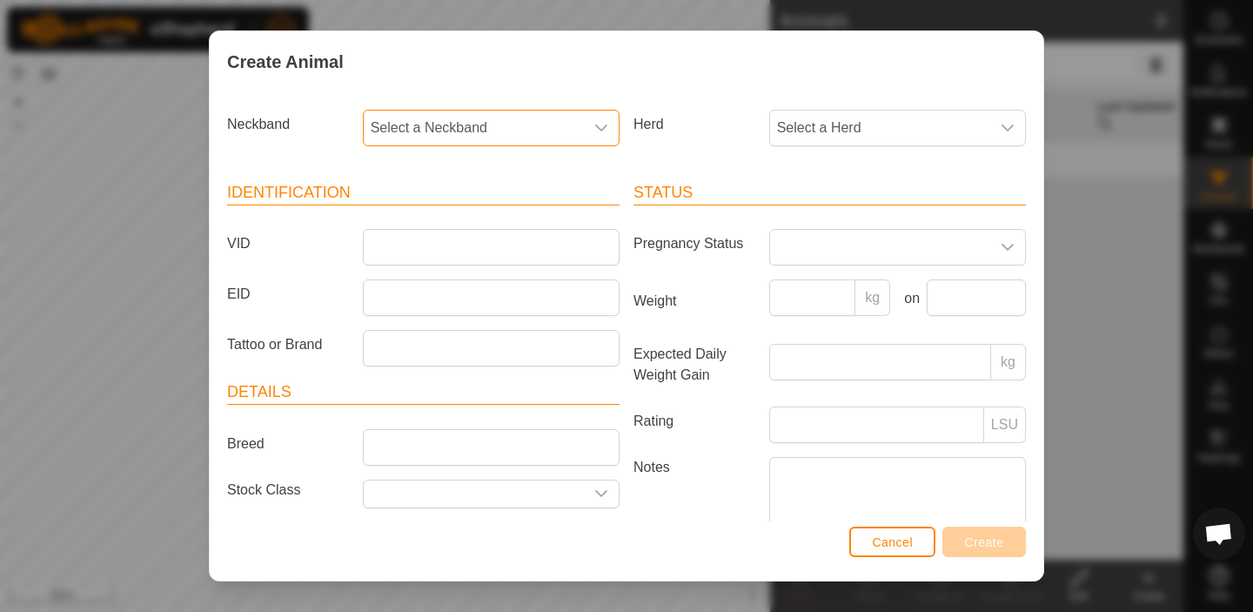
click at [595, 124] on icon "dropdown trigger" at bounding box center [601, 128] width 14 height 14
click at [388, 170] on input "text" at bounding box center [490, 175] width 230 height 37
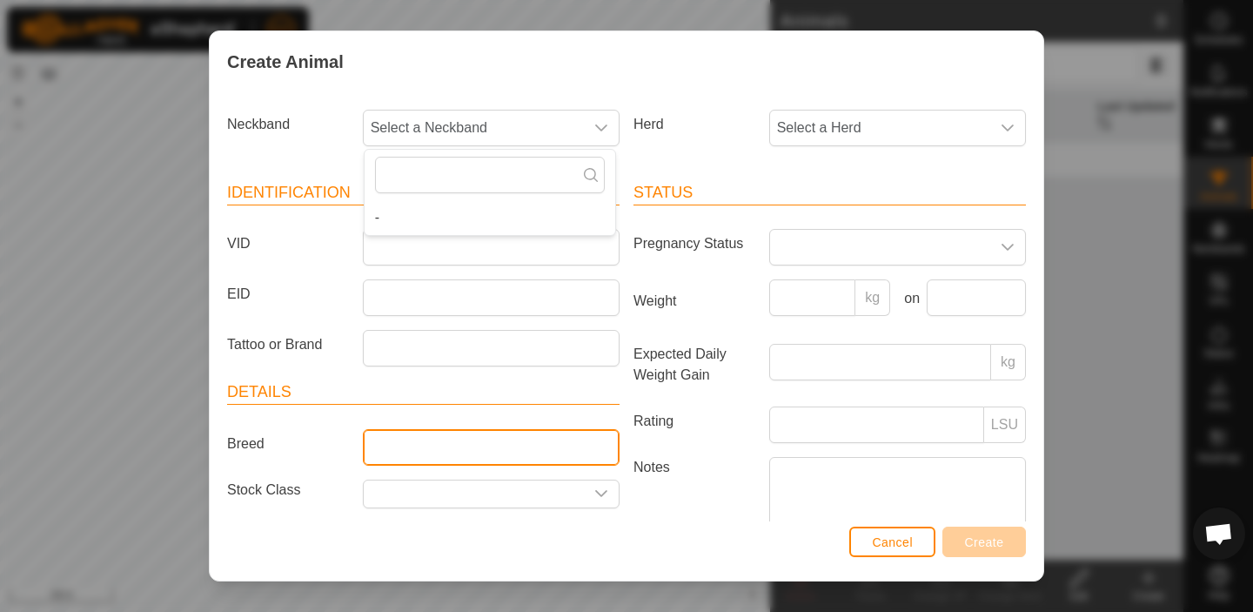
click at [380, 450] on input "Breed" at bounding box center [491, 447] width 257 height 37
